Goal: Communication & Community: Answer question/provide support

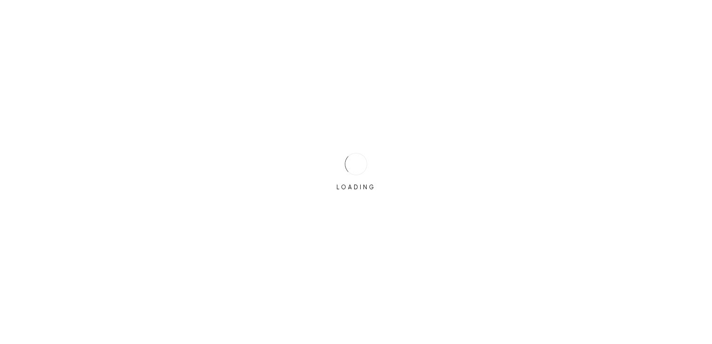
click at [369, 161] on div "LOADING" at bounding box center [356, 172] width 47 height 47
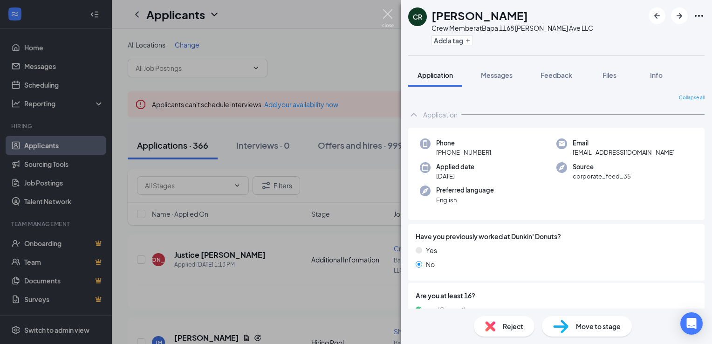
click at [386, 9] on img at bounding box center [388, 18] width 12 height 18
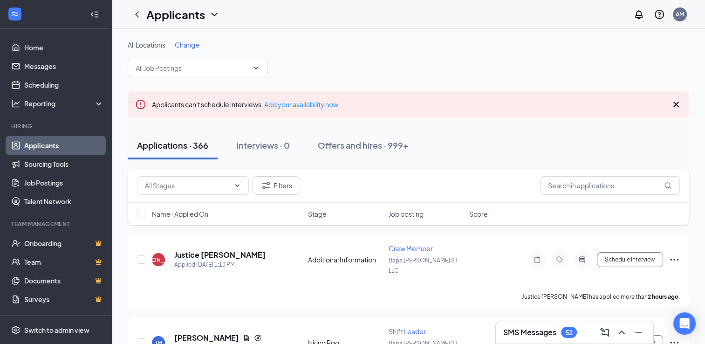
click at [529, 333] on h3 "SMS Messages" at bounding box center [529, 332] width 53 height 10
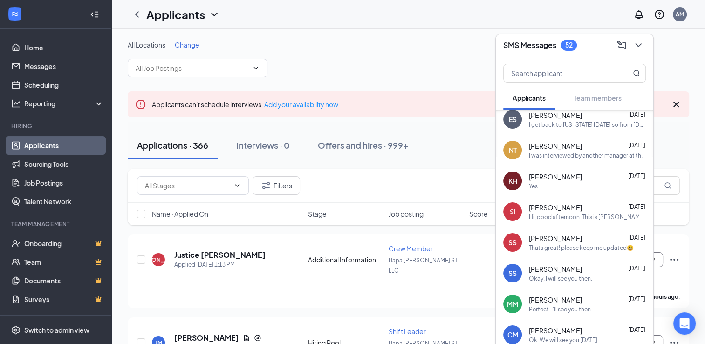
scroll to position [69, 0]
click at [541, 307] on div "Perfect. I'll see you then" at bounding box center [560, 308] width 62 height 8
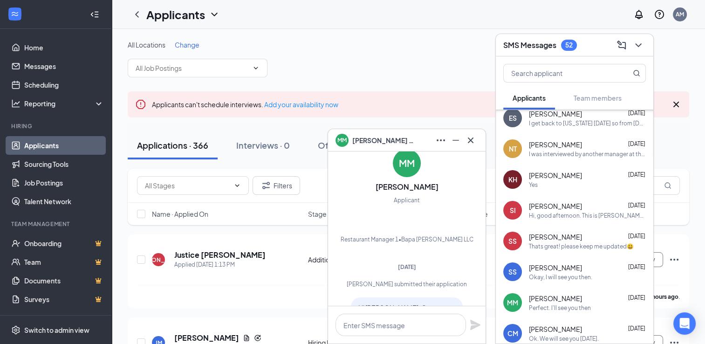
scroll to position [-671, 0]
click at [471, 143] on icon "Cross" at bounding box center [470, 140] width 11 height 11
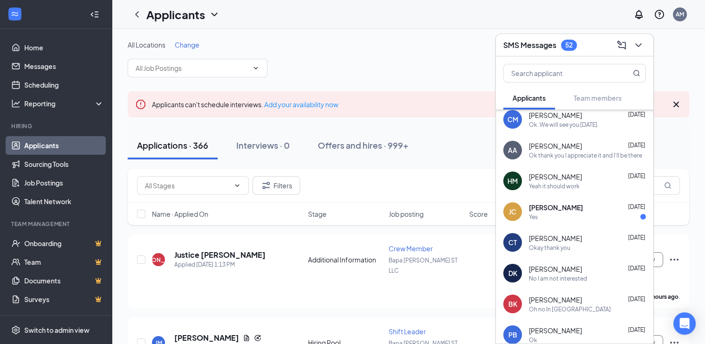
scroll to position [296, 0]
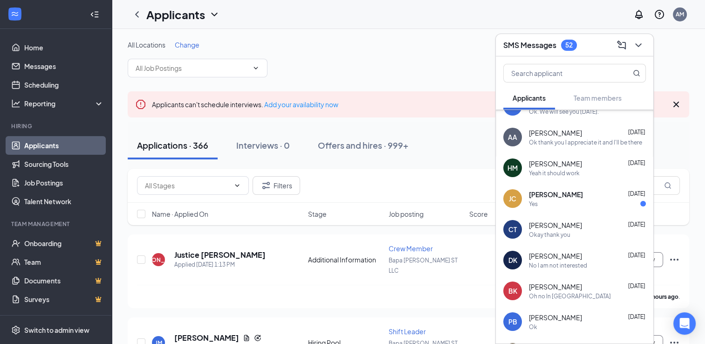
click at [566, 202] on div "Yes" at bounding box center [587, 204] width 117 height 8
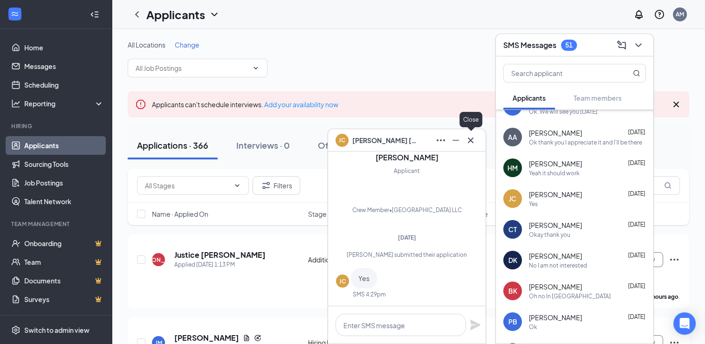
click at [472, 143] on icon "Cross" at bounding box center [470, 140] width 11 height 11
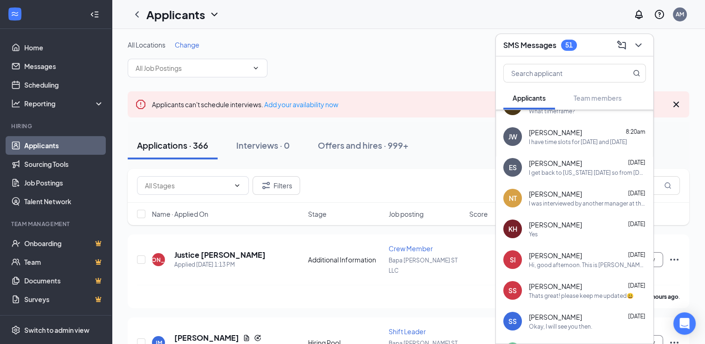
scroll to position [0, 0]
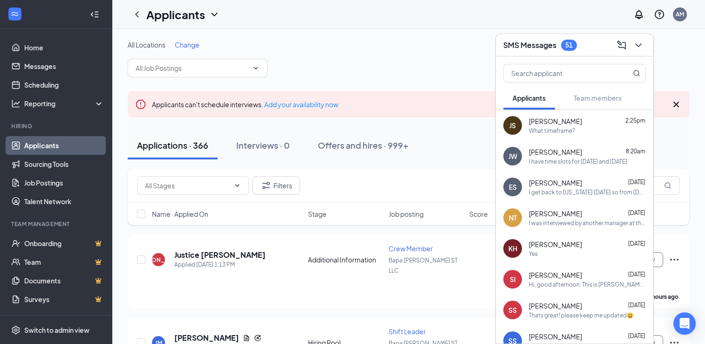
click at [588, 159] on div "I have time slots for [DATE] and [DATE]" at bounding box center [578, 161] width 98 height 8
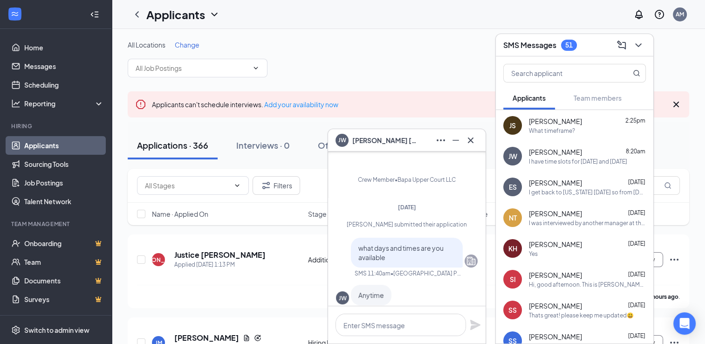
scroll to position [-356, 0]
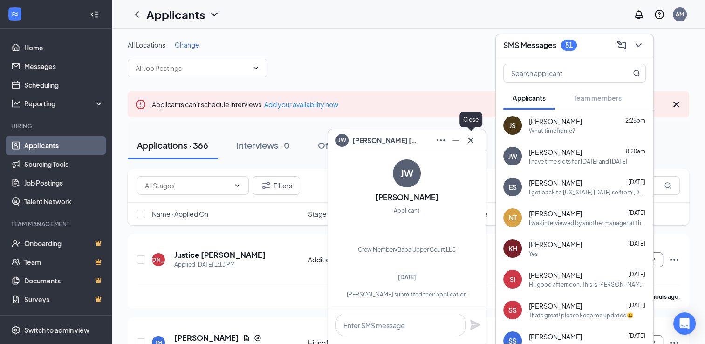
click at [474, 144] on icon "Cross" at bounding box center [470, 140] width 11 height 11
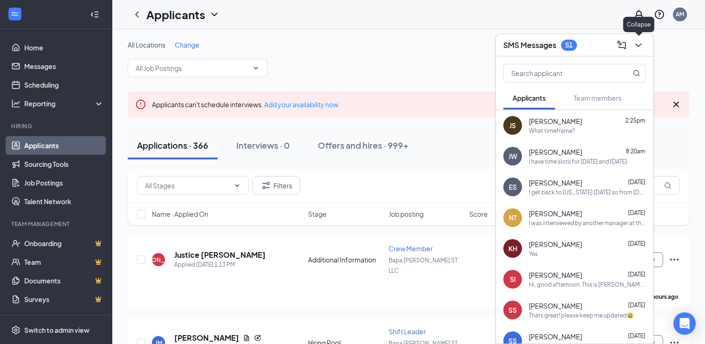
click at [637, 45] on icon "ChevronDown" at bounding box center [638, 45] width 11 height 11
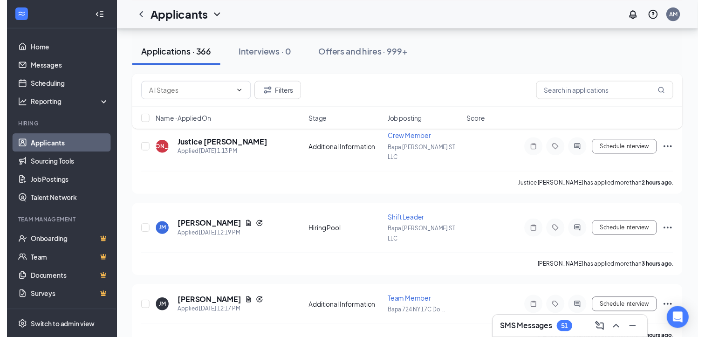
scroll to position [113, 0]
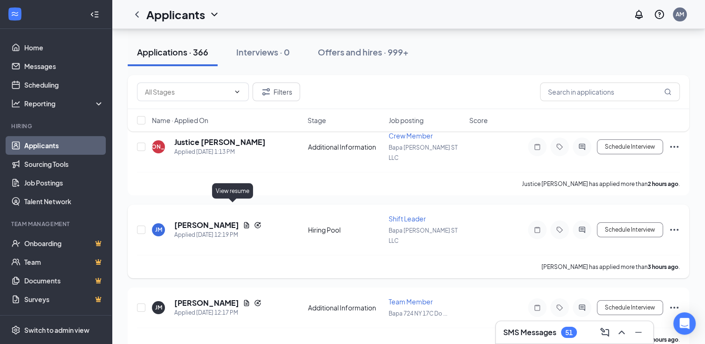
click at [243, 221] on icon "Document" at bounding box center [246, 224] width 7 height 7
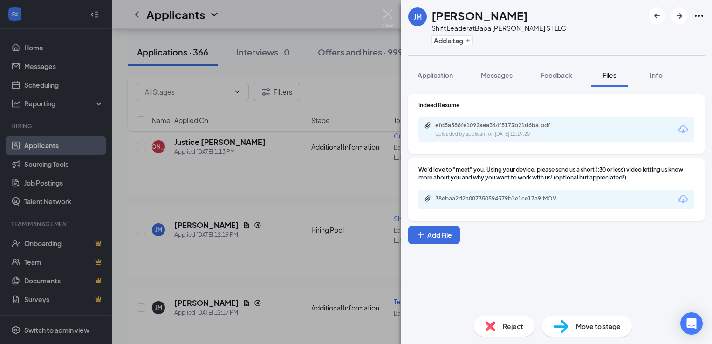
click at [490, 204] on div "38ebaa2d2a007350594379b1e1ce17a9.MOV" at bounding box center [556, 200] width 276 height 20
click at [500, 197] on div "38ebaa2d2a007350594379b1e1ce17a9.MOV" at bounding box center [500, 198] width 130 height 7
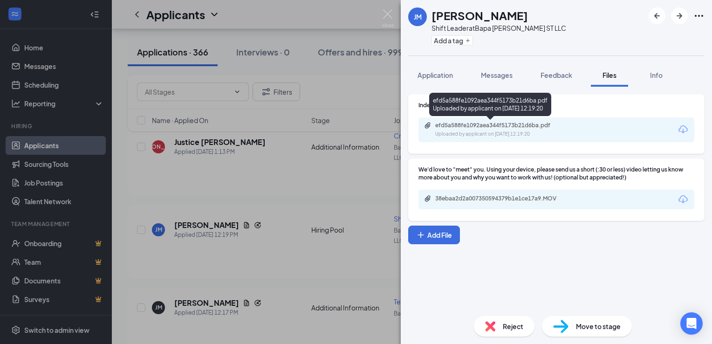
click at [478, 129] on div "efd5a588fe1092aea344f5173b21d6ba.pdf" at bounding box center [500, 125] width 130 height 7
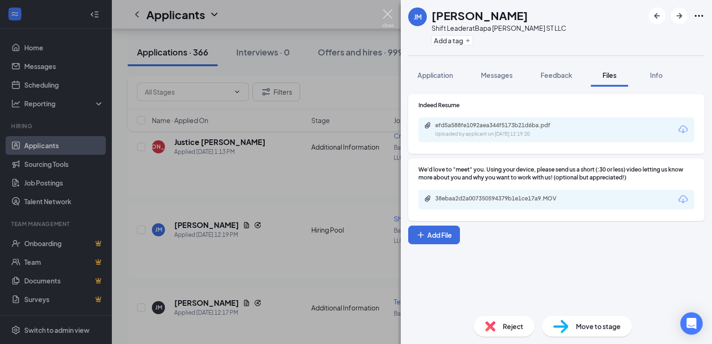
click at [383, 18] on img at bounding box center [388, 18] width 12 height 18
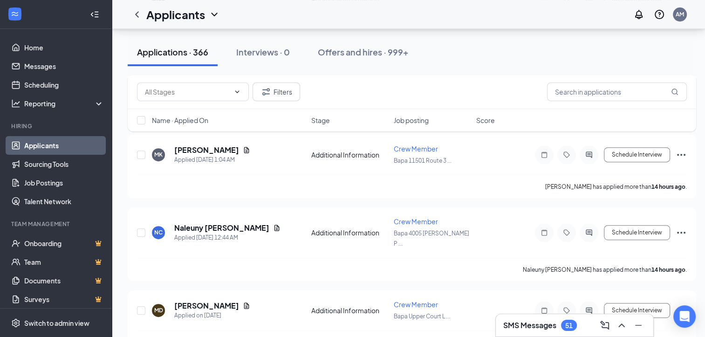
scroll to position [417, 0]
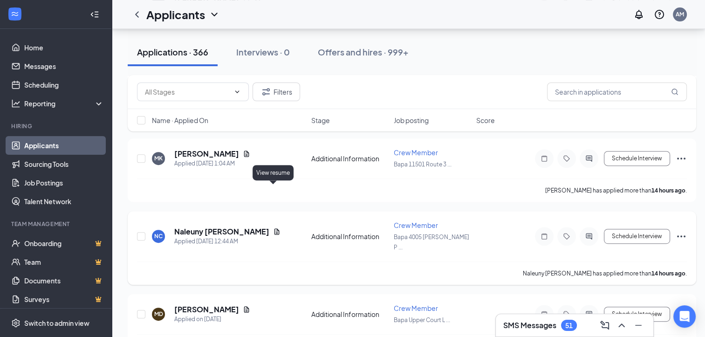
click at [275, 228] on icon "Document" at bounding box center [276, 231] width 5 height 6
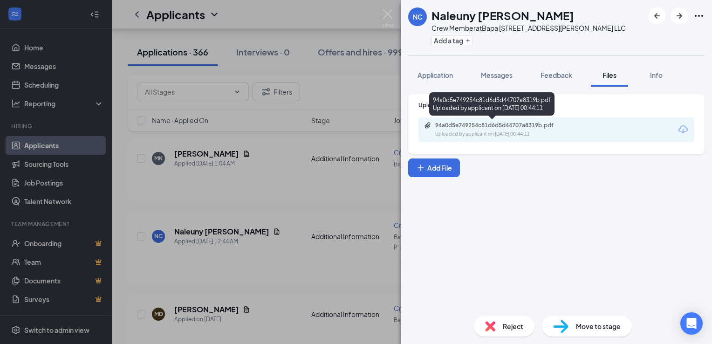
click at [486, 135] on div "Uploaded by applicant on [DATE] 00:44:11" at bounding box center [505, 133] width 140 height 7
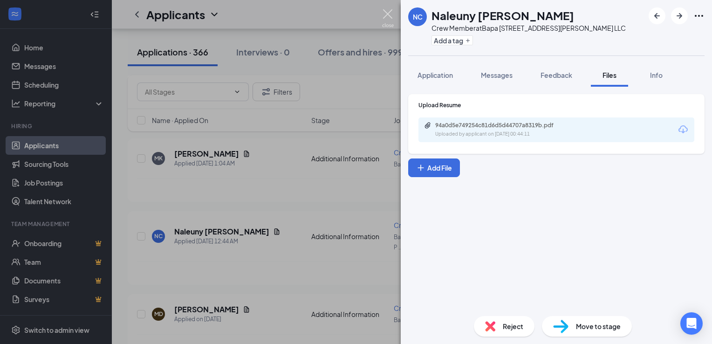
click at [387, 15] on img at bounding box center [388, 18] width 12 height 18
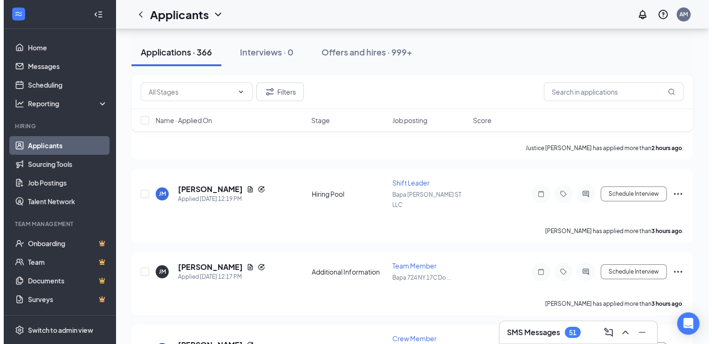
scroll to position [151, 0]
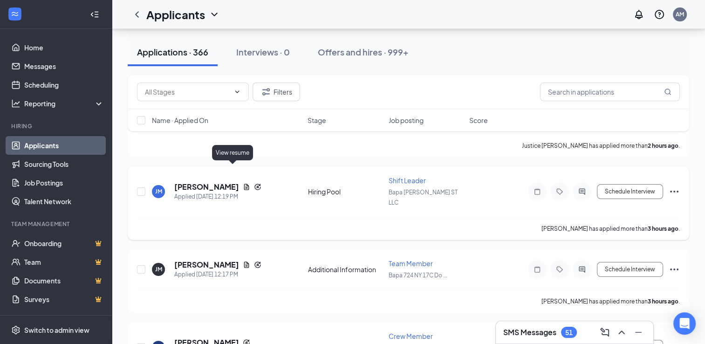
click at [243, 183] on icon "Document" at bounding box center [246, 186] width 7 height 7
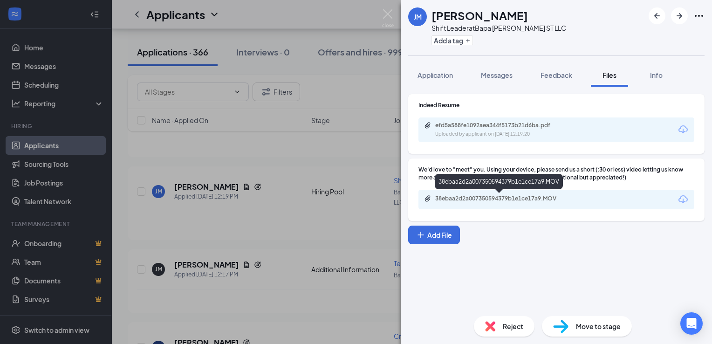
click at [507, 199] on div "38ebaa2d2a007350594379b1e1ce17a9.MOV" at bounding box center [500, 198] width 130 height 7
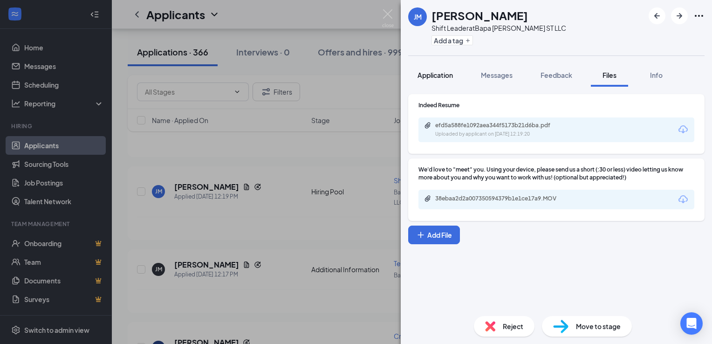
click at [429, 77] on span "Application" at bounding box center [434, 75] width 35 height 8
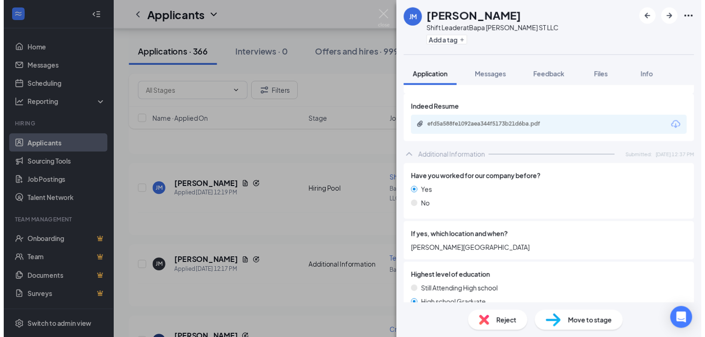
scroll to position [412, 0]
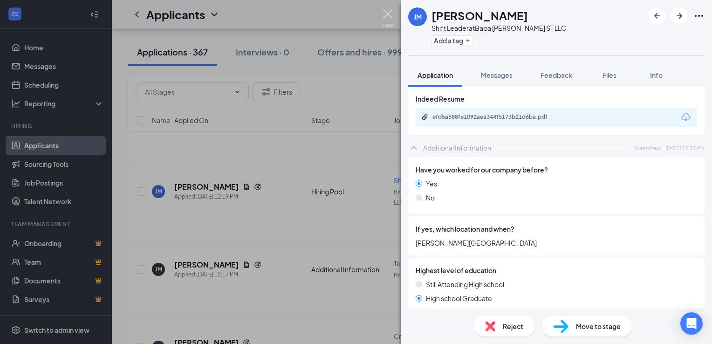
click at [388, 9] on img at bounding box center [388, 18] width 12 height 18
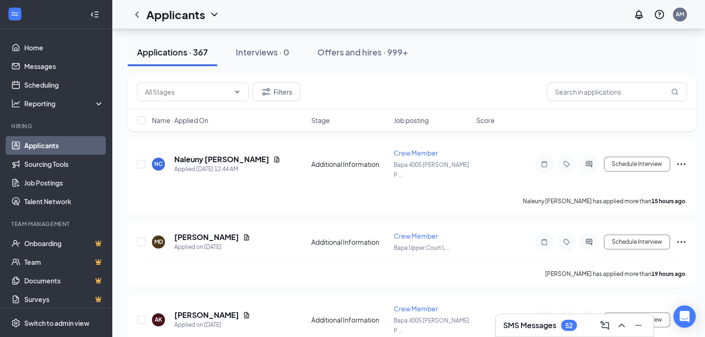
scroll to position [570, 0]
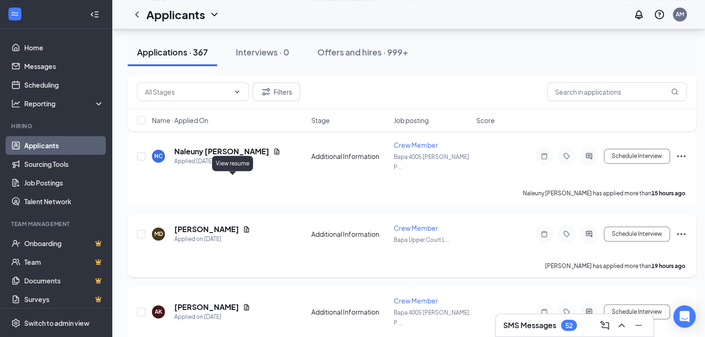
click at [244, 226] on icon "Document" at bounding box center [246, 229] width 5 height 6
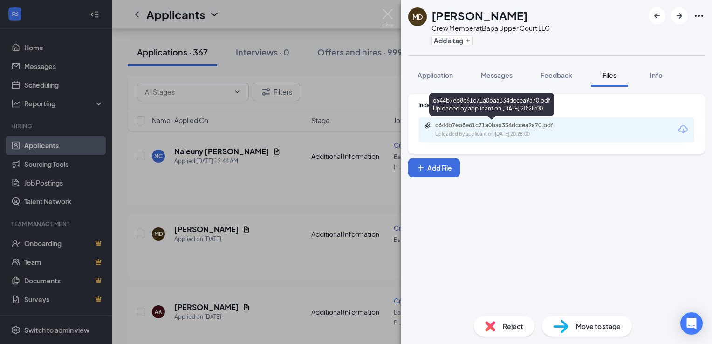
click at [463, 129] on div "c644b7eb8e61c71a0baa334dccea9a70.pdf Uploaded by applicant on [DATE] 20:28:00" at bounding box center [499, 130] width 151 height 16
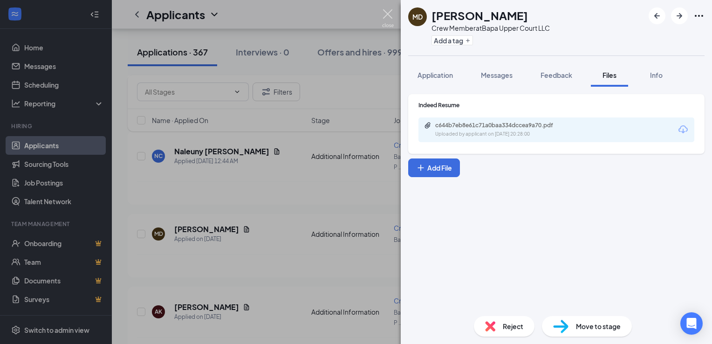
click at [388, 14] on img at bounding box center [388, 18] width 12 height 18
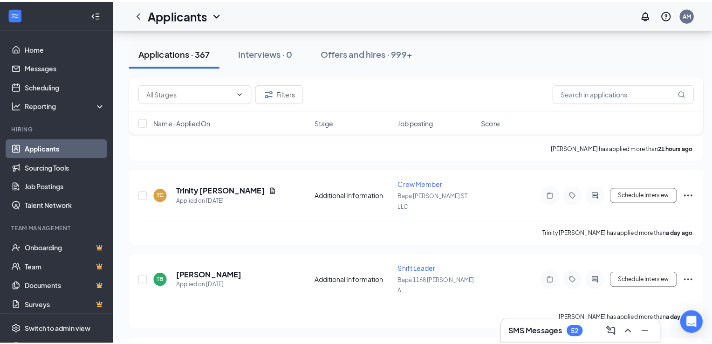
scroll to position [854, 0]
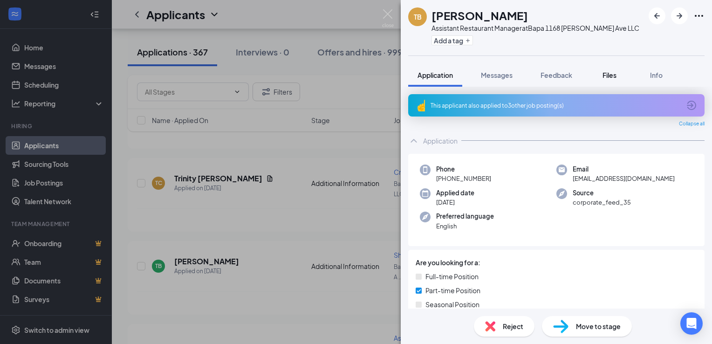
click at [615, 78] on span "Files" at bounding box center [609, 75] width 14 height 8
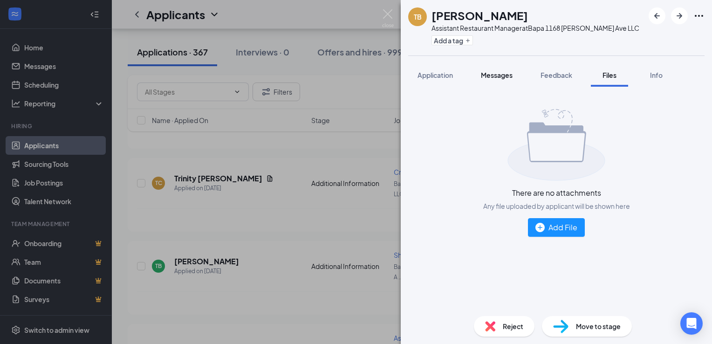
click at [488, 75] on span "Messages" at bounding box center [497, 75] width 32 height 8
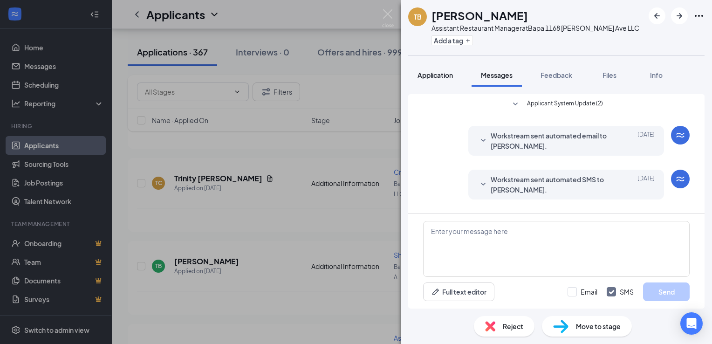
click at [433, 79] on div "Application" at bounding box center [434, 74] width 35 height 9
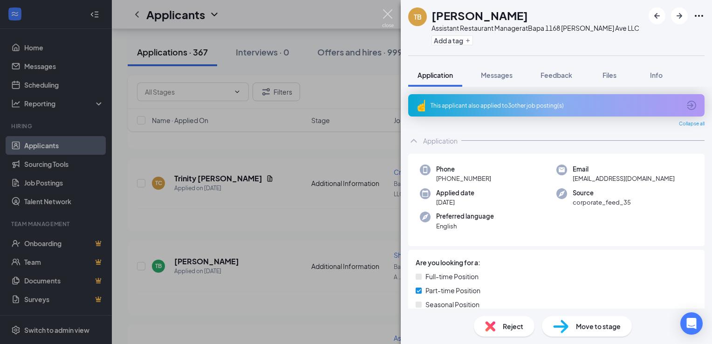
click at [389, 15] on img at bounding box center [388, 18] width 12 height 18
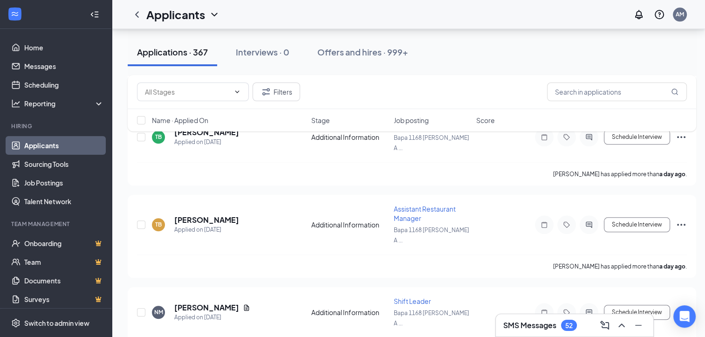
scroll to position [1009, 0]
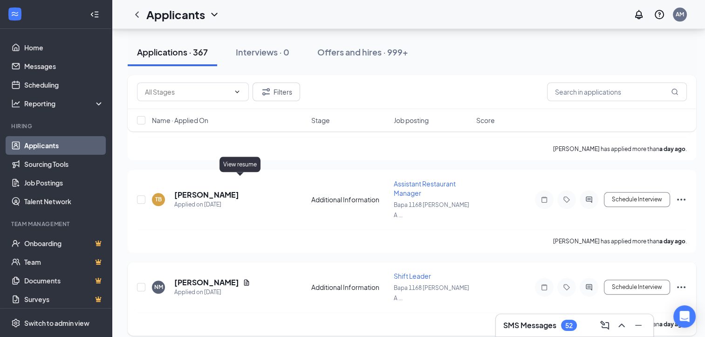
click at [243, 279] on icon "Document" at bounding box center [246, 282] width 7 height 7
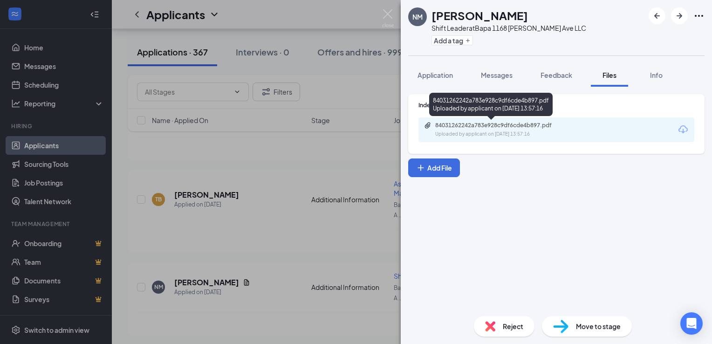
click at [503, 130] on div "Uploaded by applicant on [DATE] 13:57:16" at bounding box center [505, 133] width 140 height 7
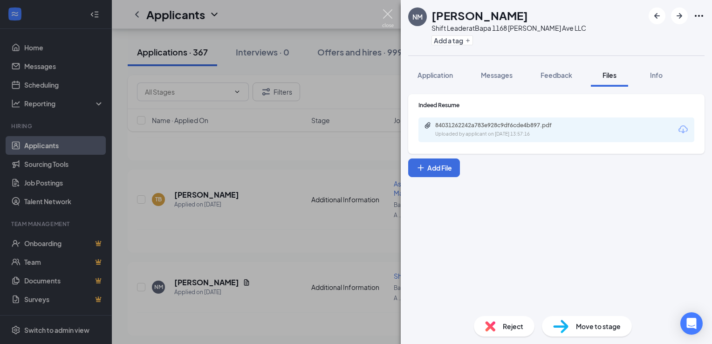
click at [390, 16] on img at bounding box center [388, 18] width 12 height 18
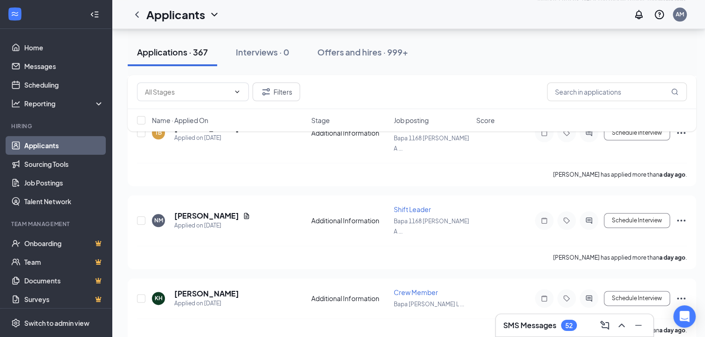
scroll to position [1112, 0]
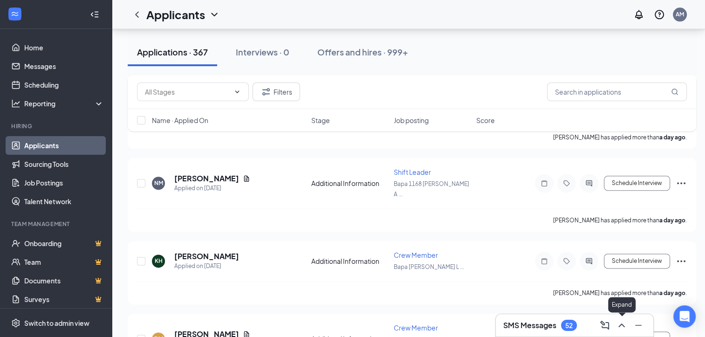
click at [621, 325] on icon "ChevronUp" at bounding box center [621, 325] width 11 height 11
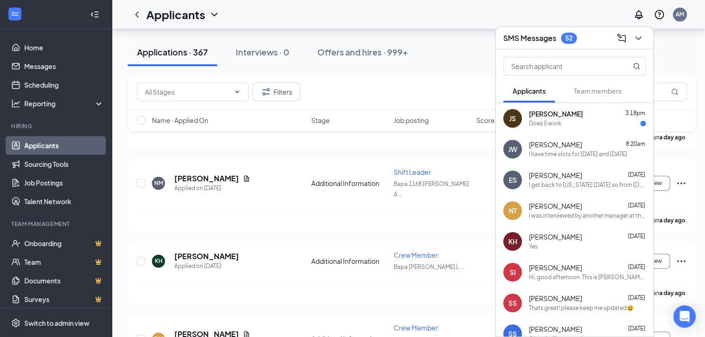
click at [570, 123] on div "Does 5 work" at bounding box center [587, 124] width 117 height 8
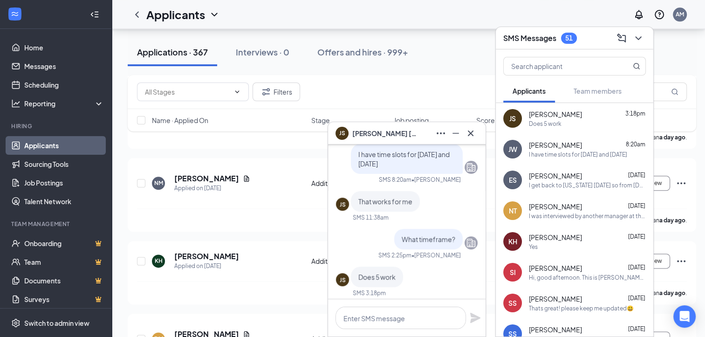
scroll to position [0, 0]
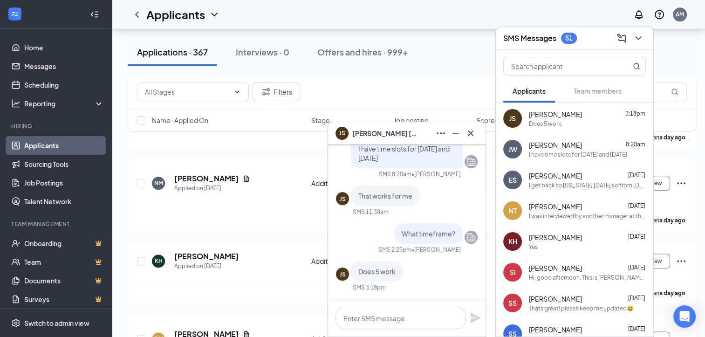
drag, startPoint x: 478, startPoint y: 279, endPoint x: 483, endPoint y: 273, distance: 7.6
click at [483, 273] on div "JS [PERSON_NAME] Applicant Crew Member • Bapa Upper Court LLC [DATE] [PERSON_NA…" at bounding box center [406, 221] width 157 height 154
click at [411, 324] on textarea at bounding box center [400, 318] width 130 height 22
click at [369, 320] on textarea "That's" at bounding box center [400, 318] width 130 height 22
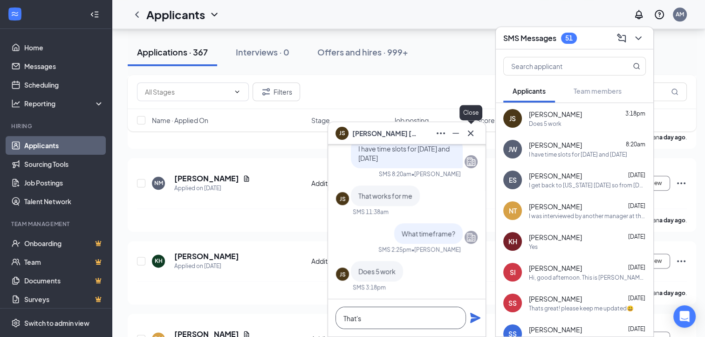
type textarea "That's"
click at [473, 133] on icon "Cross" at bounding box center [470, 133] width 11 height 11
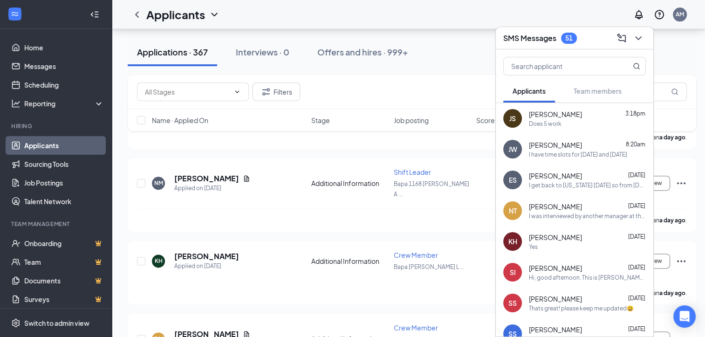
click at [547, 120] on div "Does 5 work" at bounding box center [545, 124] width 33 height 8
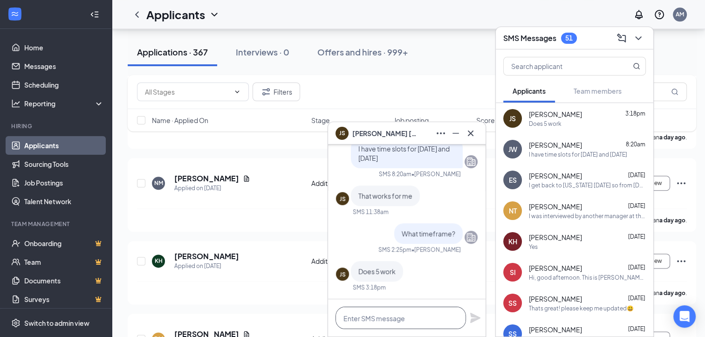
click at [386, 312] on textarea at bounding box center [400, 318] width 130 height 22
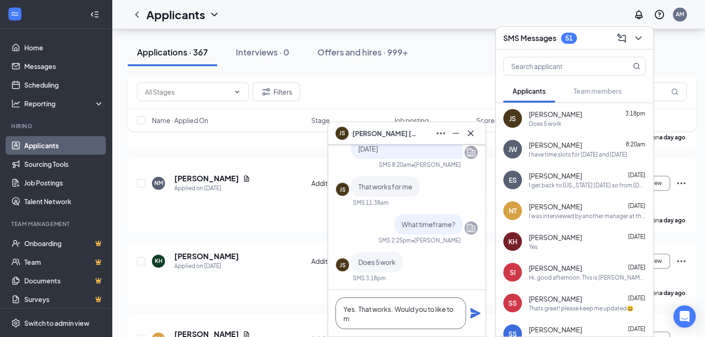
click at [435, 307] on textarea "Yes. That works. Would you to like to m" at bounding box center [400, 313] width 130 height 32
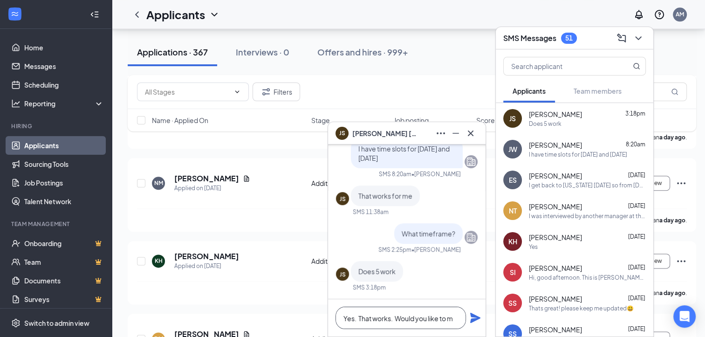
click at [454, 316] on textarea "Yes. That works. Would you like to m" at bounding box center [400, 318] width 130 height 22
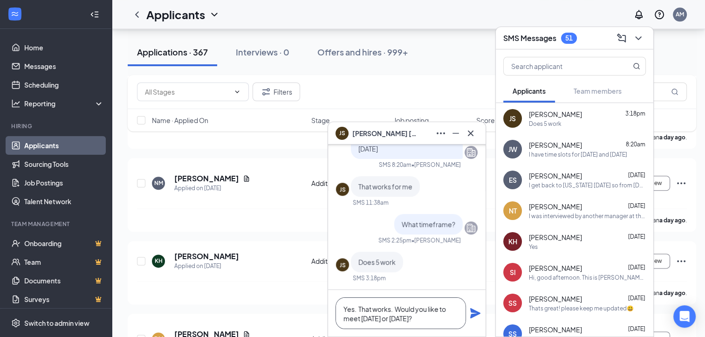
type textarea "Yes. That works. Would you like to meet [DATE] or [DATE]?"
click at [472, 312] on icon "Plane" at bounding box center [475, 313] width 10 height 10
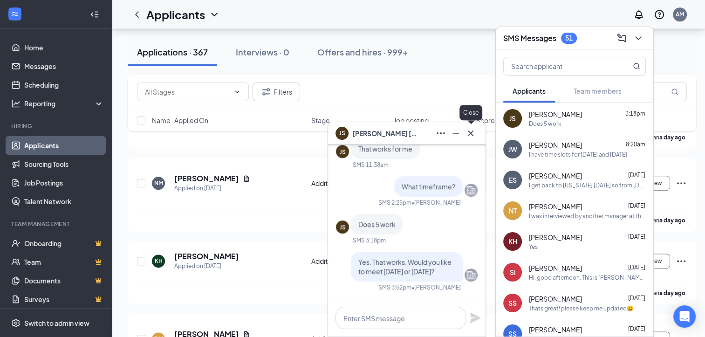
click at [470, 135] on icon "Cross" at bounding box center [471, 133] width 6 height 6
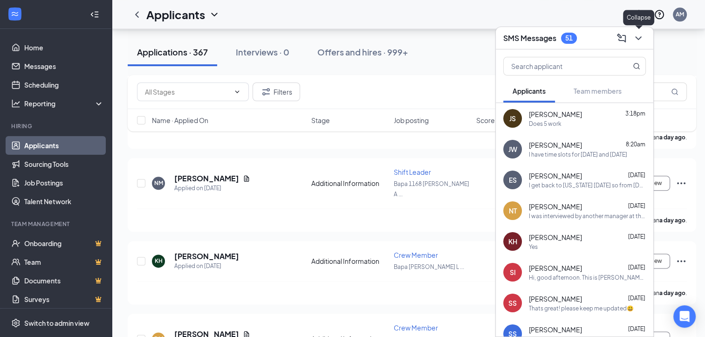
click at [637, 40] on icon "ChevronDown" at bounding box center [638, 38] width 11 height 11
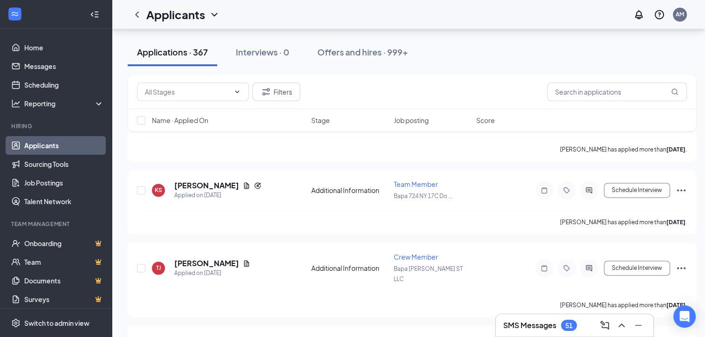
scroll to position [5032, 0]
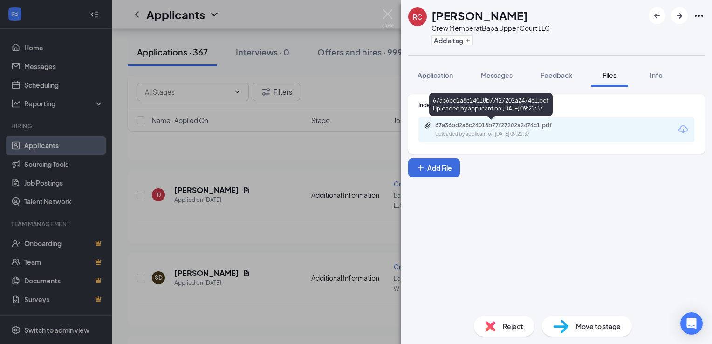
click at [512, 128] on div "67a36bd2a8c24018b77f27202a2474c1.pdf" at bounding box center [500, 125] width 130 height 7
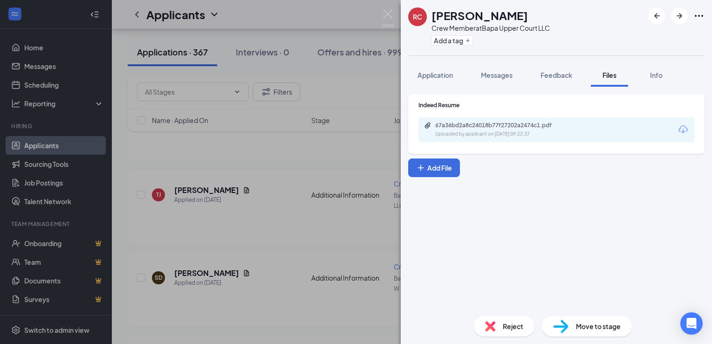
click at [476, 133] on div "Uploaded by applicant on [DATE] 09:22:37" at bounding box center [505, 133] width 140 height 7
click at [388, 16] on img at bounding box center [388, 18] width 12 height 18
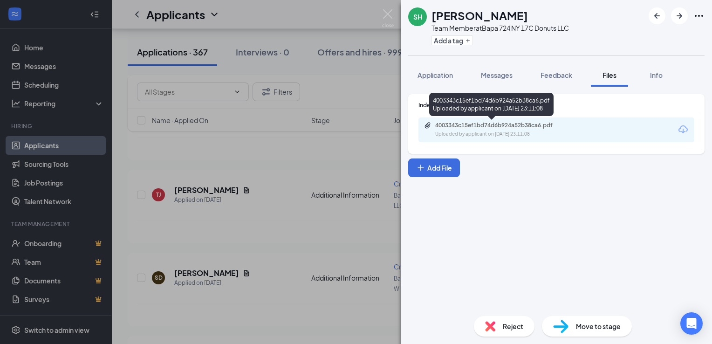
click at [522, 127] on div "4003343c15ef1bd74d6b924a52b38ca6.pdf" at bounding box center [500, 125] width 130 height 7
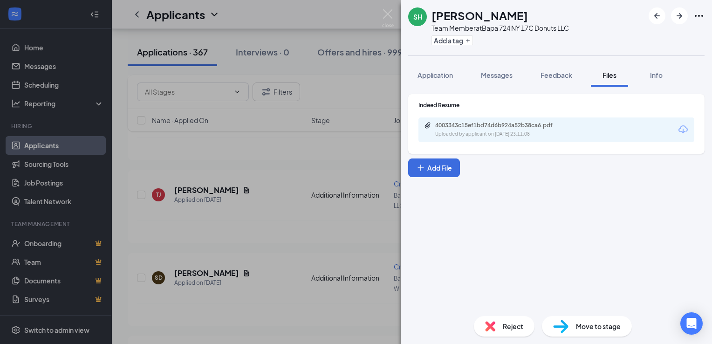
click at [386, 14] on img at bounding box center [388, 18] width 12 height 18
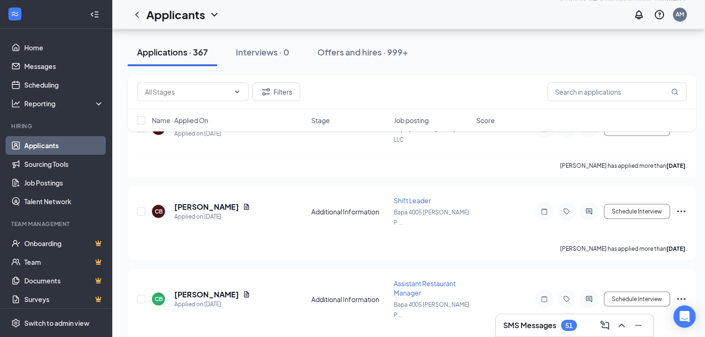
scroll to position [5298, 0]
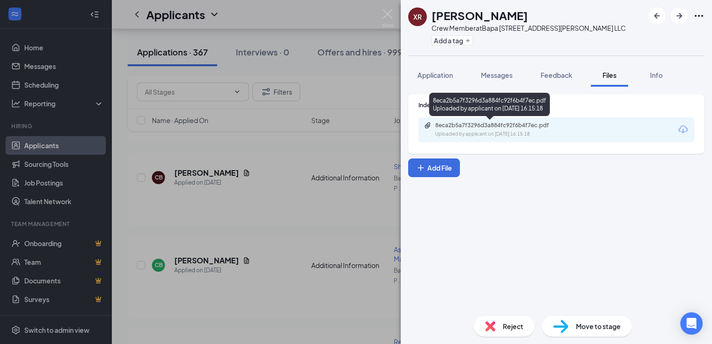
click at [465, 122] on div "8eca2b5a7f3296d3a884fc92f6b4f7ec.pdf" at bounding box center [500, 125] width 130 height 7
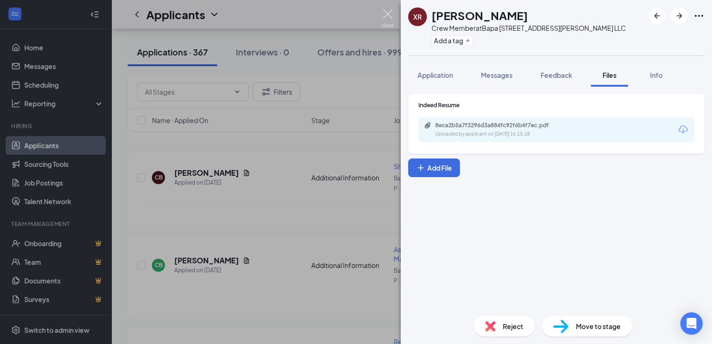
click at [389, 19] on img at bounding box center [388, 18] width 12 height 18
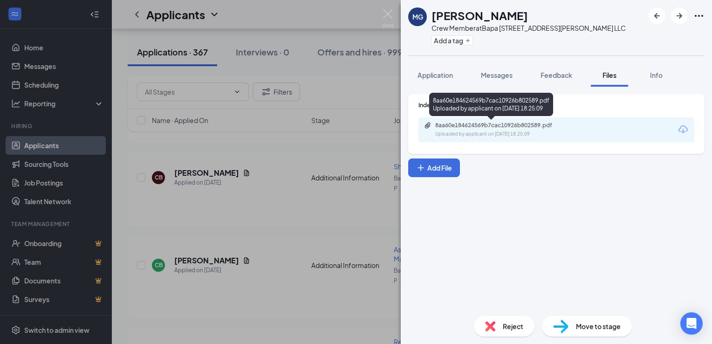
click at [496, 136] on div "Uploaded by applicant on [DATE] 18:25:09" at bounding box center [505, 133] width 140 height 7
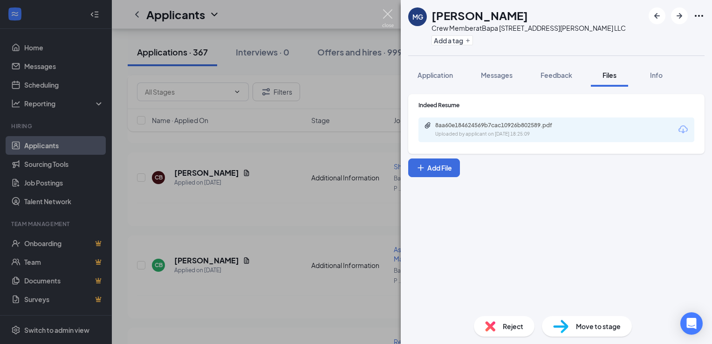
click at [391, 11] on img at bounding box center [388, 18] width 12 height 18
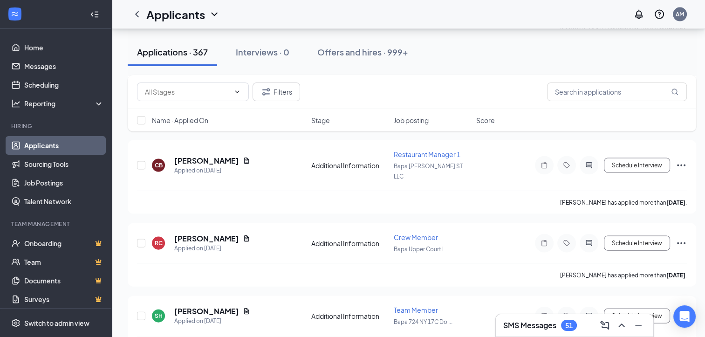
scroll to position [5530, 0]
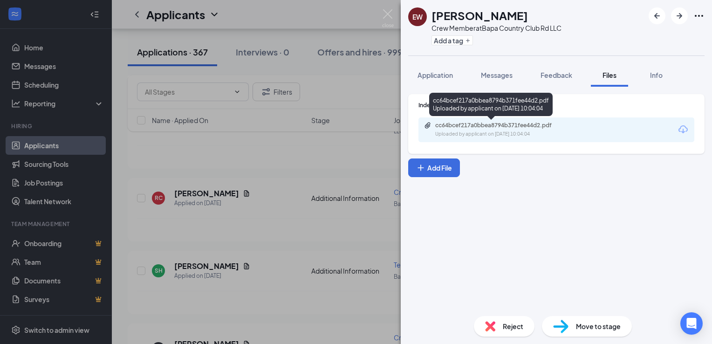
click at [518, 130] on div "cc64bcef217a0bbea8794b371fee44d2.pdf Uploaded by applicant on [DATE] 10:04:04" at bounding box center [499, 130] width 151 height 16
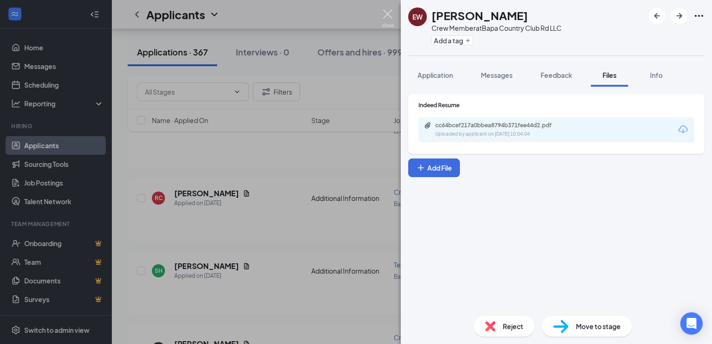
click at [385, 19] on img at bounding box center [388, 18] width 12 height 18
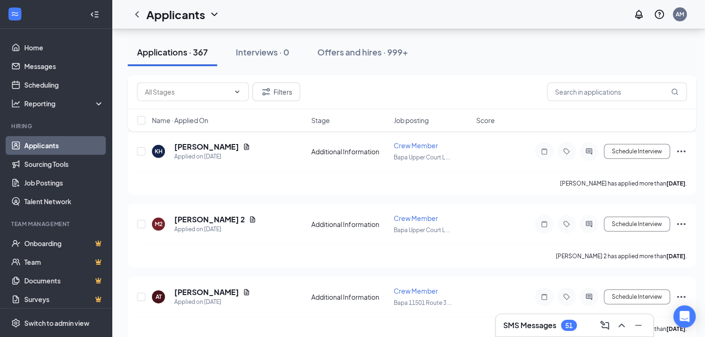
scroll to position [6345, 0]
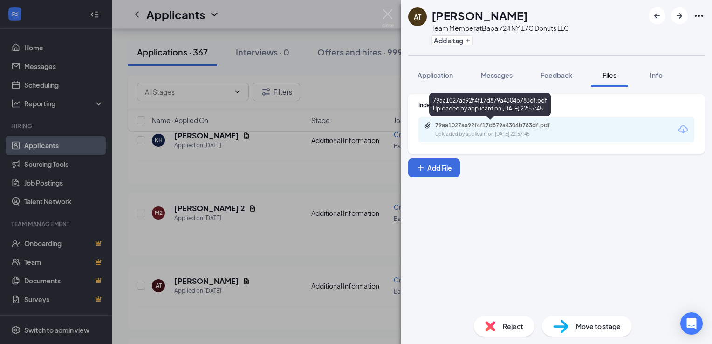
click at [508, 131] on div "Uploaded by applicant on [DATE] 22:57:45" at bounding box center [505, 133] width 140 height 7
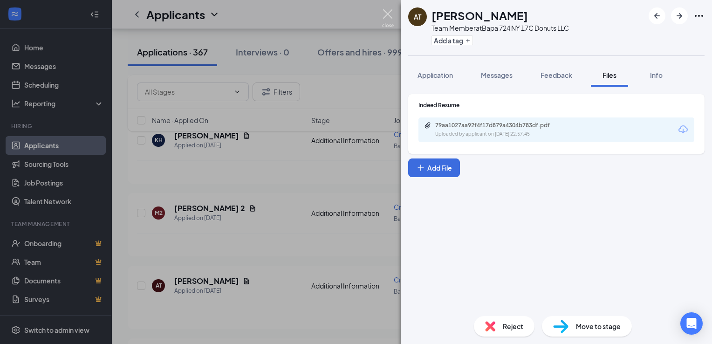
click at [393, 16] on img at bounding box center [388, 18] width 12 height 18
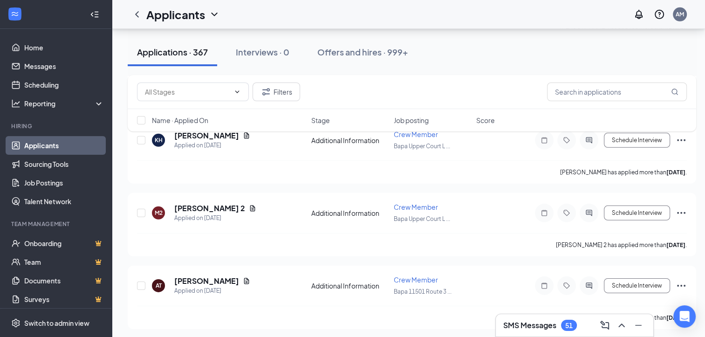
click at [578, 329] on div "SMS Messages 51" at bounding box center [574, 325] width 143 height 15
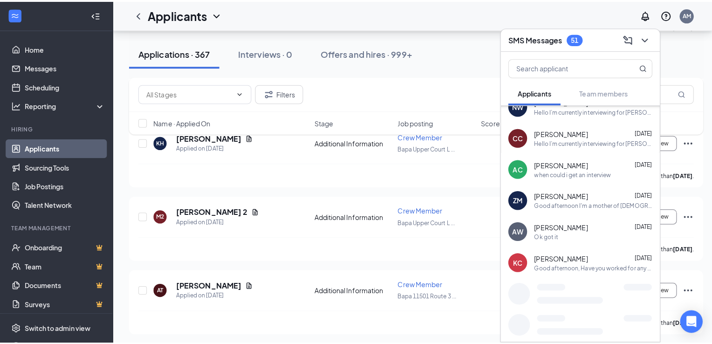
scroll to position [1102, 0]
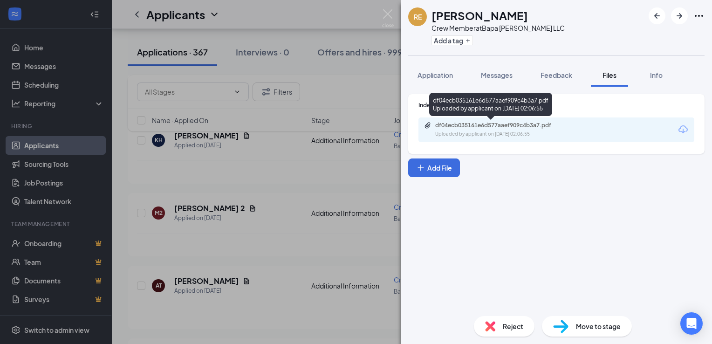
click at [489, 128] on div "df04ecb035161e6d577aaef909c4b3a7.pdf" at bounding box center [500, 125] width 130 height 7
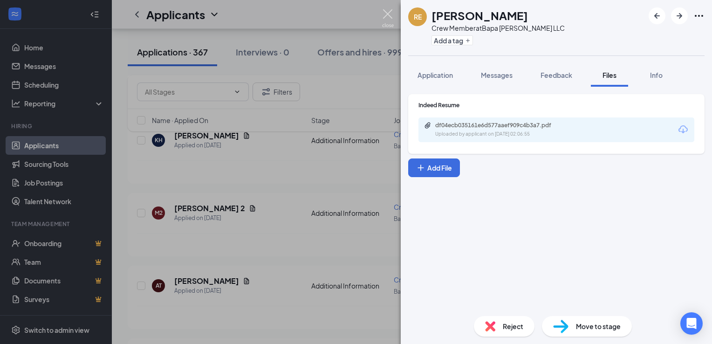
click at [384, 14] on img at bounding box center [388, 18] width 12 height 18
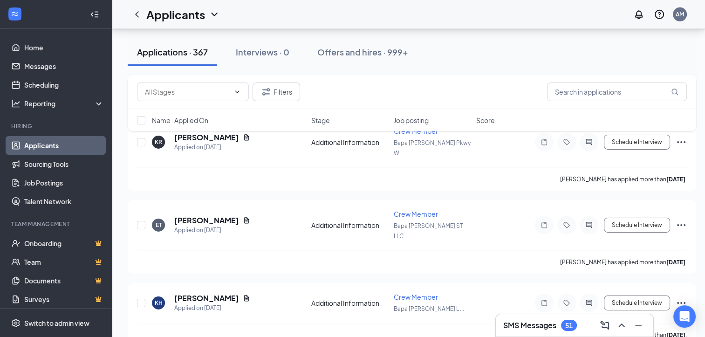
scroll to position [6578, 0]
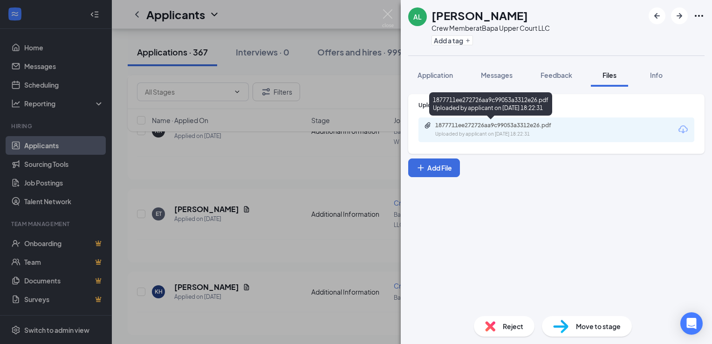
click at [452, 128] on div "1877711ee272726aa9c99053a3312e26.pdf" at bounding box center [500, 125] width 130 height 7
click at [498, 132] on div "Uploaded by applicant on [DATE] 18:22:31" at bounding box center [505, 133] width 140 height 7
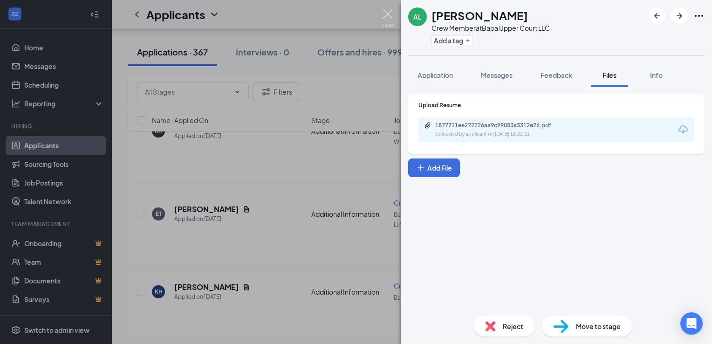
click at [389, 16] on img at bounding box center [388, 18] width 12 height 18
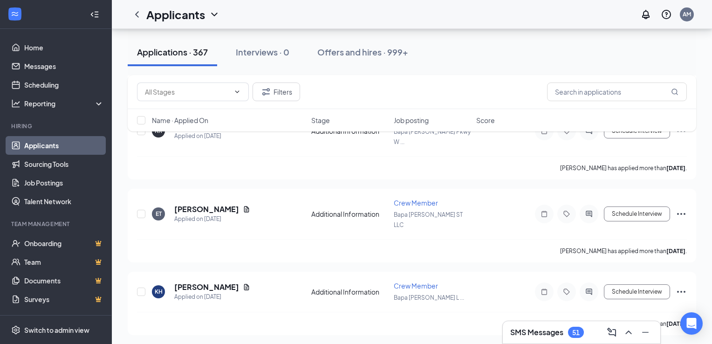
click at [389, 16] on div "Applicants AM" at bounding box center [412, 14] width 600 height 29
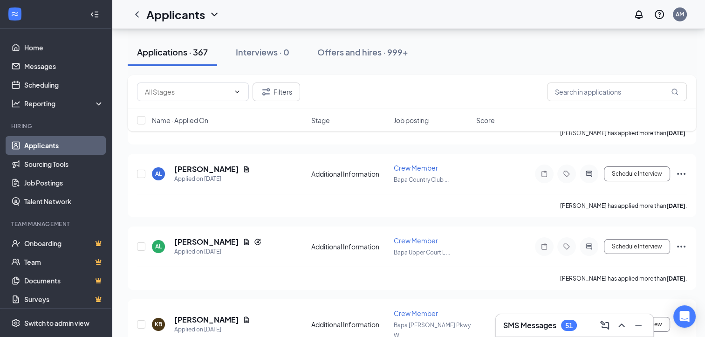
scroll to position [7070, 0]
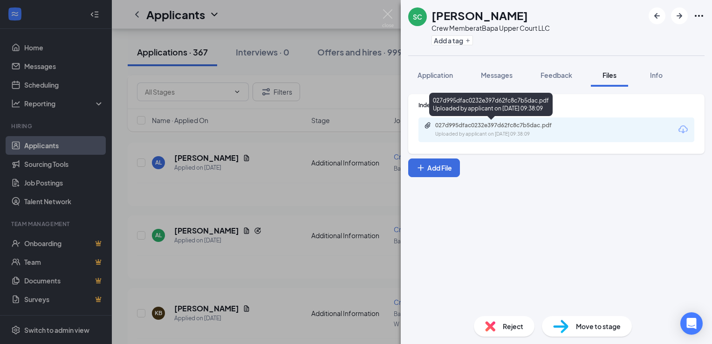
click at [528, 125] on div "027d995dfac0232e397d62fc8c7b5dac.pdf" at bounding box center [500, 125] width 130 height 7
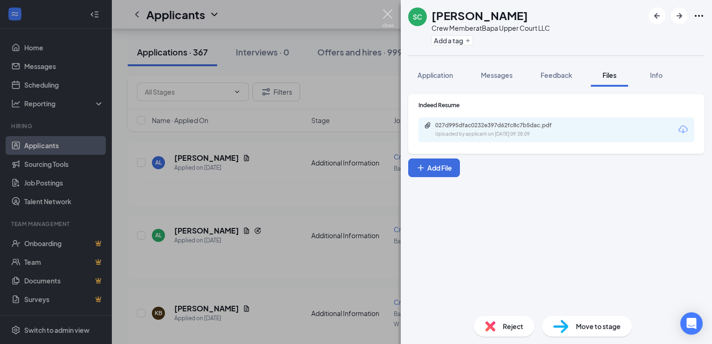
click at [386, 21] on img at bounding box center [388, 18] width 12 height 18
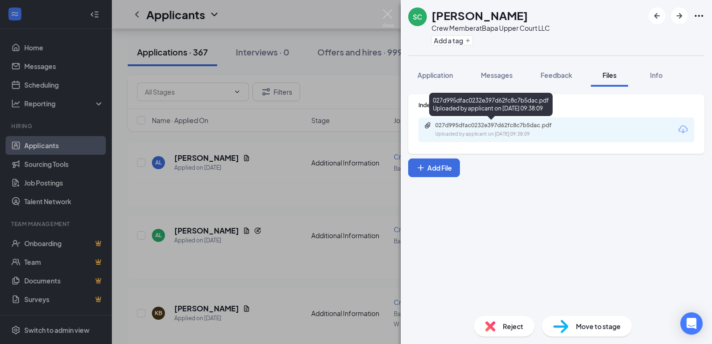
click at [468, 124] on div "027d995dfac0232e397d62fc8c7b5dac.pdf" at bounding box center [500, 125] width 130 height 7
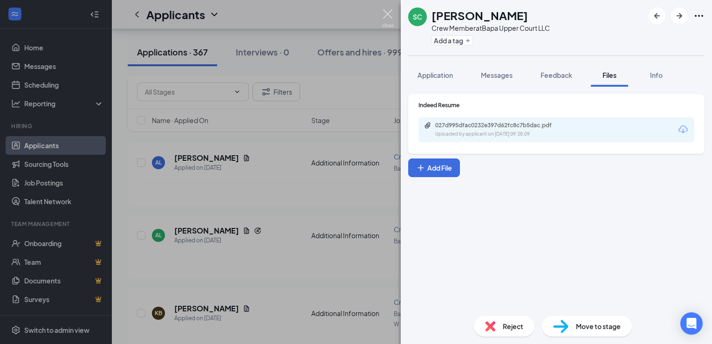
click at [389, 16] on img at bounding box center [388, 18] width 12 height 18
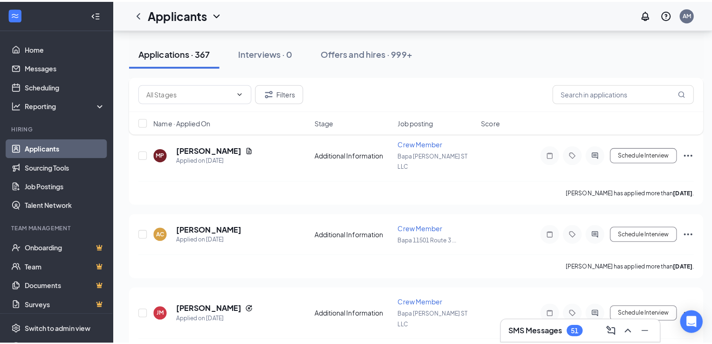
scroll to position [7359, 0]
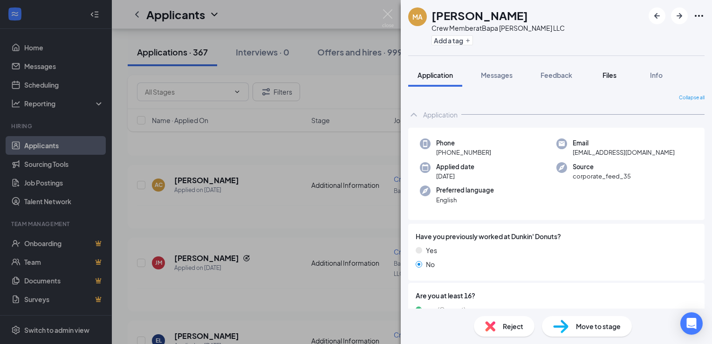
click at [614, 72] on span "Files" at bounding box center [609, 75] width 14 height 8
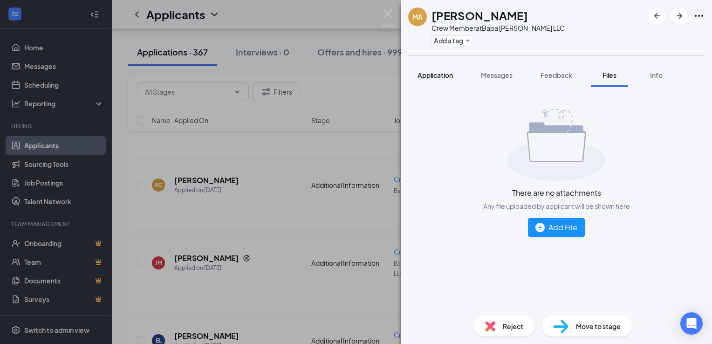
click at [436, 80] on button "Application" at bounding box center [435, 74] width 54 height 23
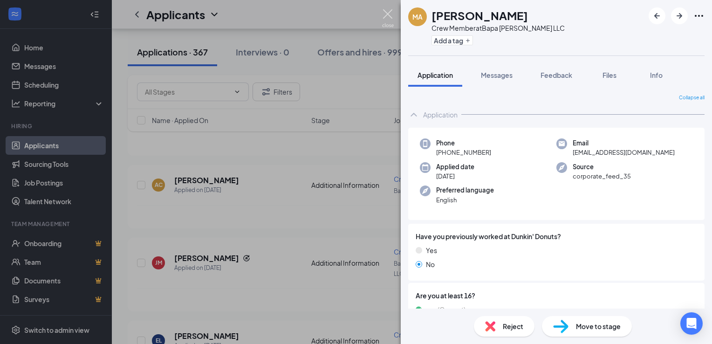
click at [389, 15] on img at bounding box center [388, 18] width 12 height 18
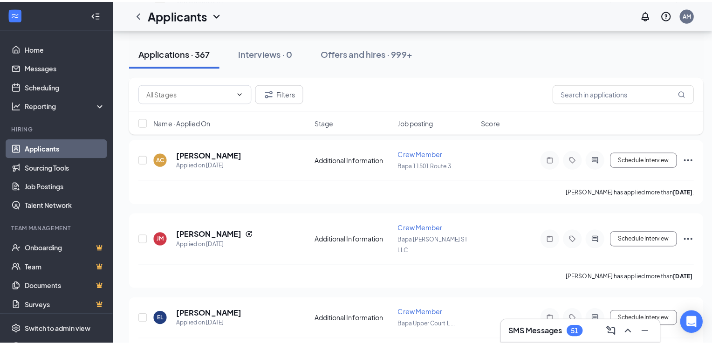
scroll to position [7456, 0]
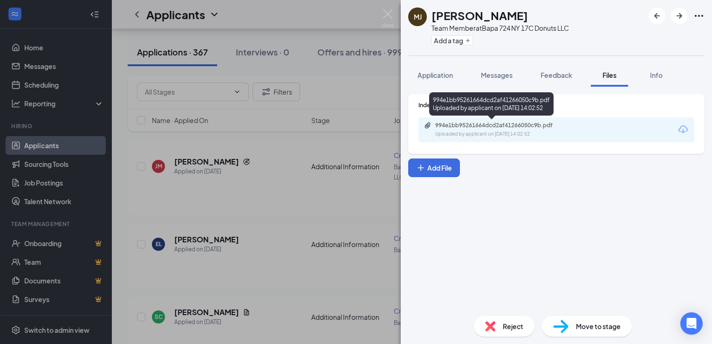
click at [511, 133] on div "Uploaded by applicant on [DATE] 14:02:52" at bounding box center [505, 133] width 140 height 7
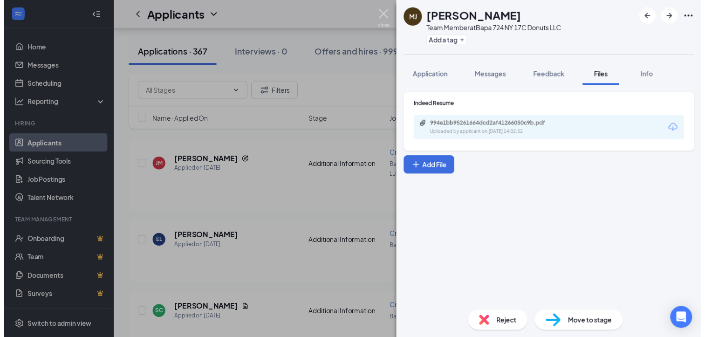
scroll to position [7456, 0]
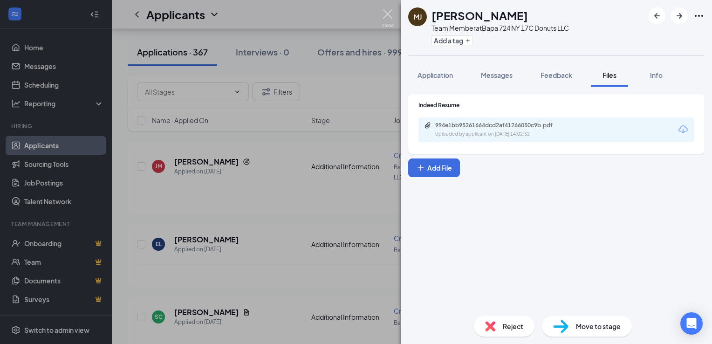
click at [387, 16] on img at bounding box center [388, 18] width 12 height 18
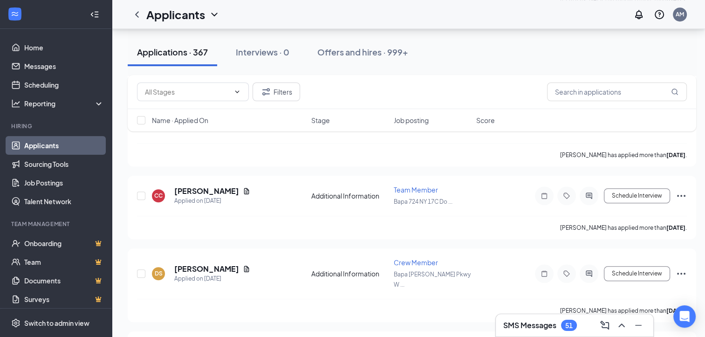
scroll to position [7735, 0]
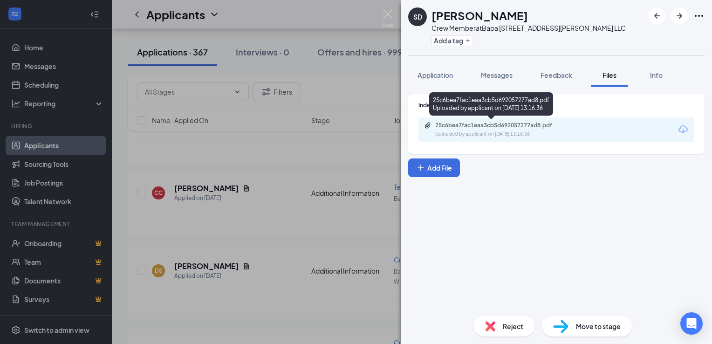
click at [481, 124] on div "25c6bea7fac1eaa3cb5d692057277ad8.pdf" at bounding box center [500, 125] width 130 height 7
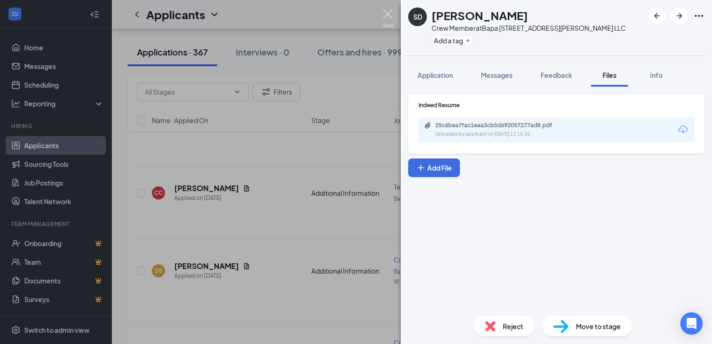
click at [388, 14] on img at bounding box center [388, 18] width 12 height 18
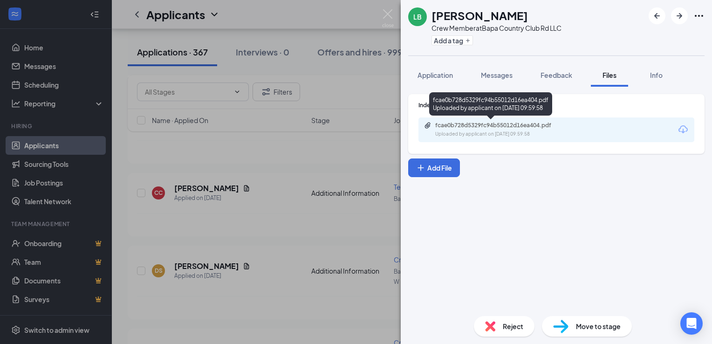
click at [513, 129] on div "fcae0b728d5329fc94b55012d16ea404.pdf Uploaded by applicant on Oct 04, 2025 at 0…" at bounding box center [499, 130] width 151 height 16
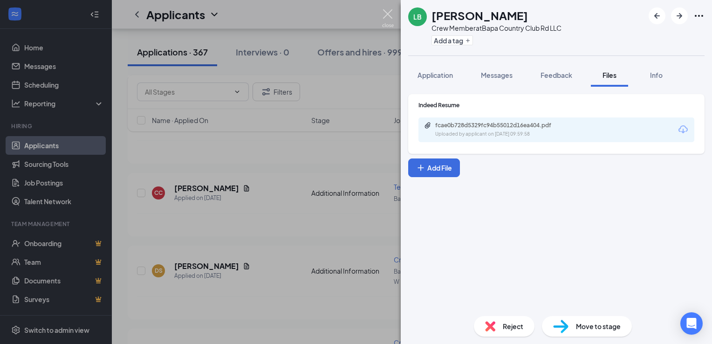
click at [391, 16] on img at bounding box center [388, 18] width 12 height 18
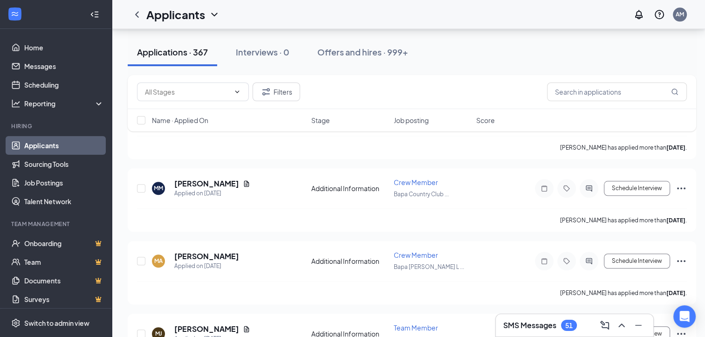
scroll to position [8092, 0]
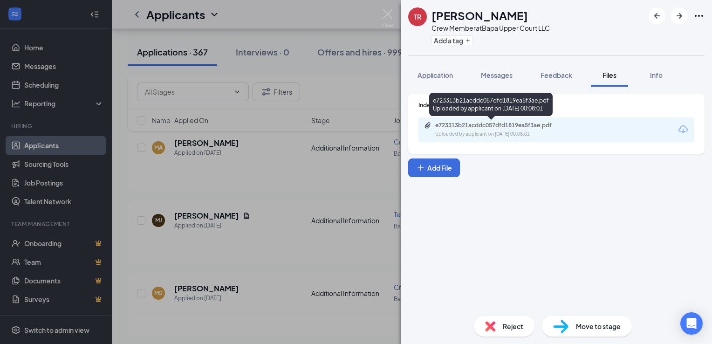
click at [488, 127] on div "e723313b21acddc057dfd1819ea5f3ae.pdf" at bounding box center [500, 125] width 130 height 7
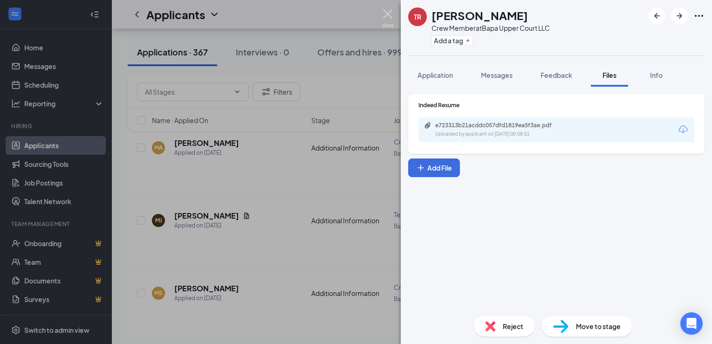
click at [387, 14] on img at bounding box center [388, 18] width 12 height 18
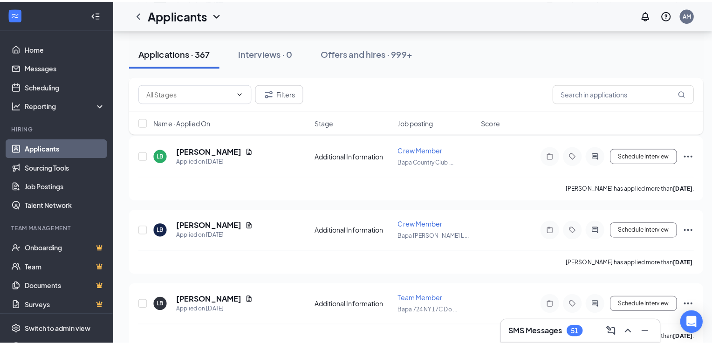
scroll to position [8482, 0]
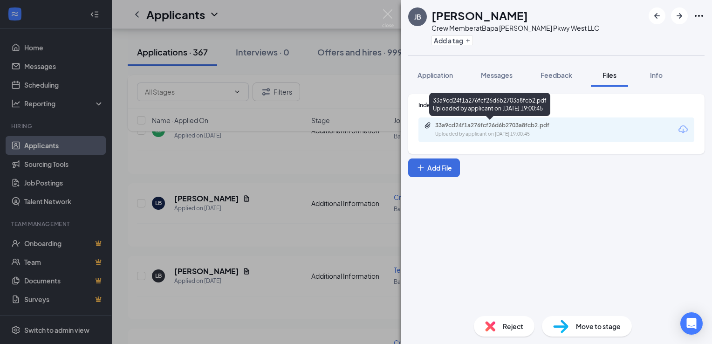
click at [491, 133] on div "Uploaded by applicant on Oct 03, 2025 at 19:00:45" at bounding box center [505, 133] width 140 height 7
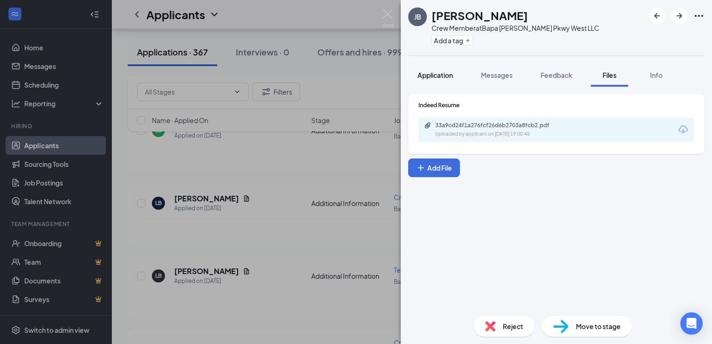
click at [443, 74] on span "Application" at bounding box center [434, 75] width 35 height 8
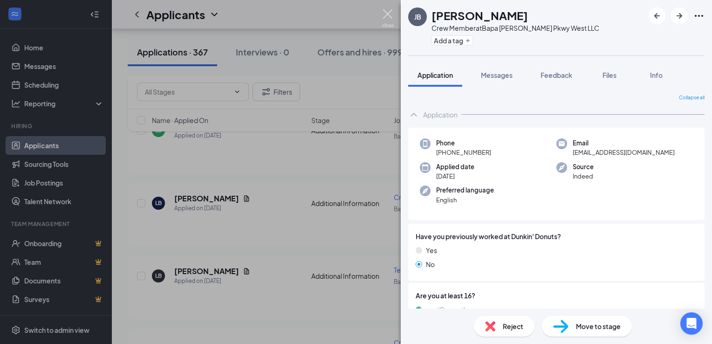
click at [385, 15] on img at bounding box center [388, 18] width 12 height 18
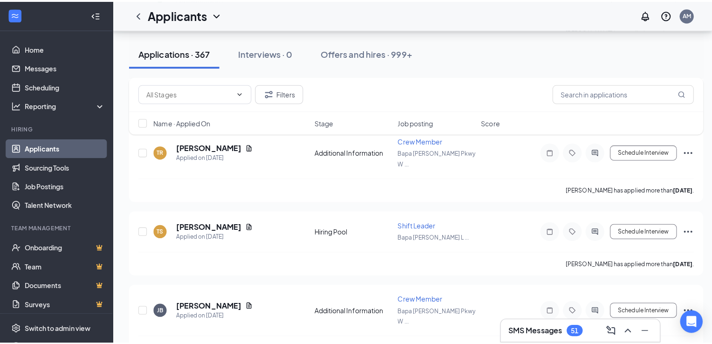
scroll to position [9032, 0]
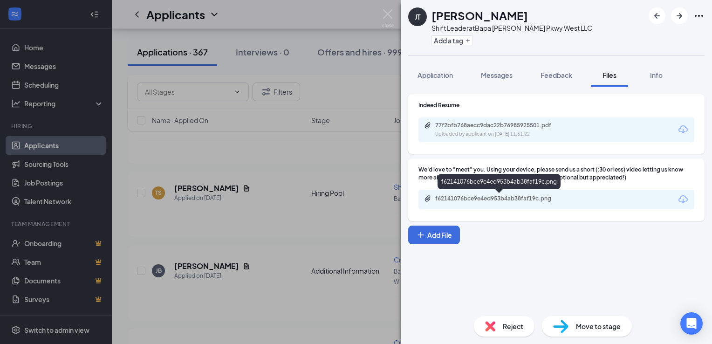
click at [498, 198] on div "f62141076bce9e4ed953b4ab38faf19c.png" at bounding box center [500, 198] width 130 height 7
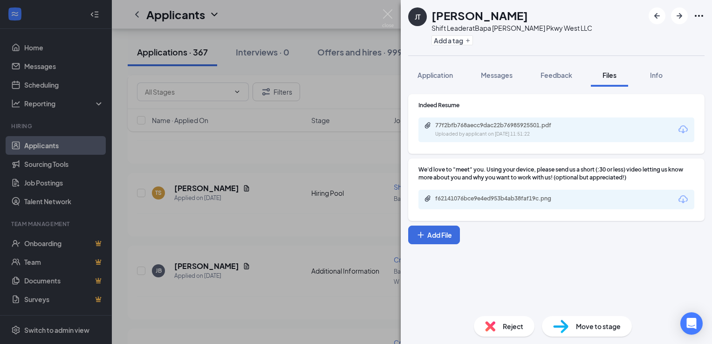
click at [512, 128] on div "77f2bfb768aecc9dac22b76985925501.pdf" at bounding box center [500, 125] width 130 height 7
click at [388, 15] on img at bounding box center [388, 18] width 12 height 18
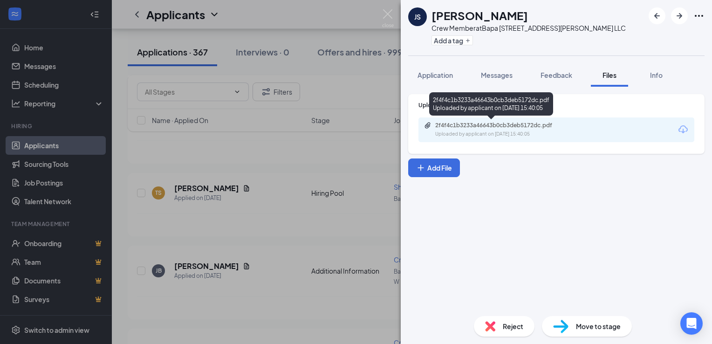
click at [519, 131] on div "Uploaded by applicant on Oct 03, 2025 at 15:40:05" at bounding box center [505, 133] width 140 height 7
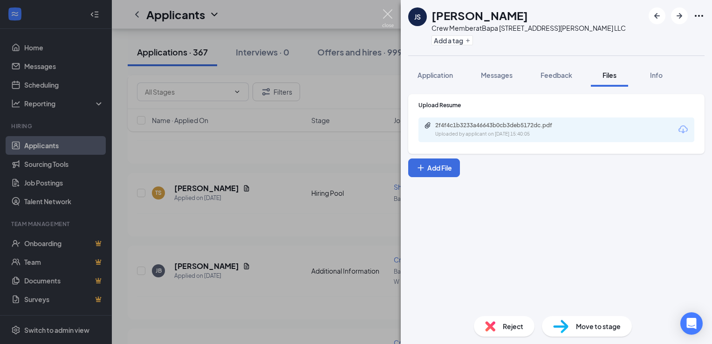
click at [387, 18] on img at bounding box center [388, 18] width 12 height 18
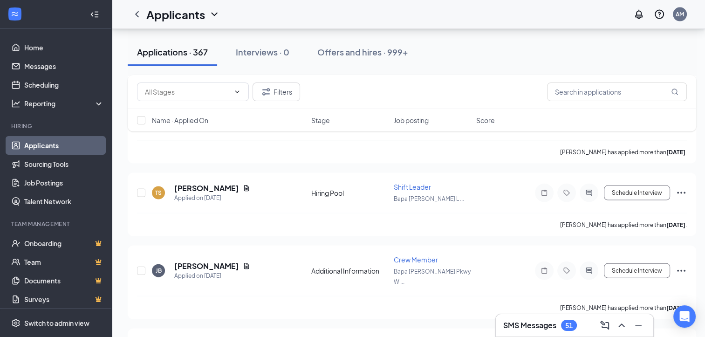
click at [537, 321] on h3 "SMS Messages" at bounding box center [529, 325] width 53 height 10
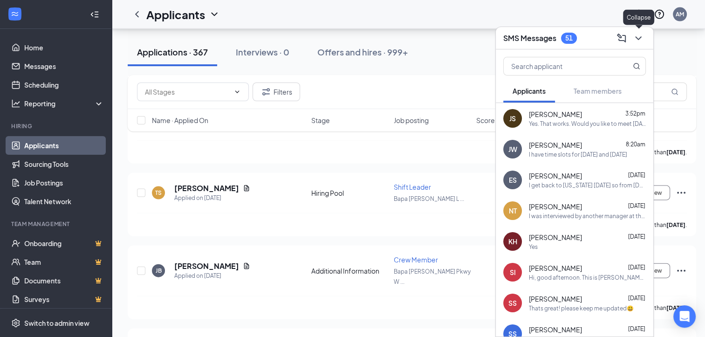
click at [639, 40] on icon "ChevronDown" at bounding box center [638, 38] width 11 height 11
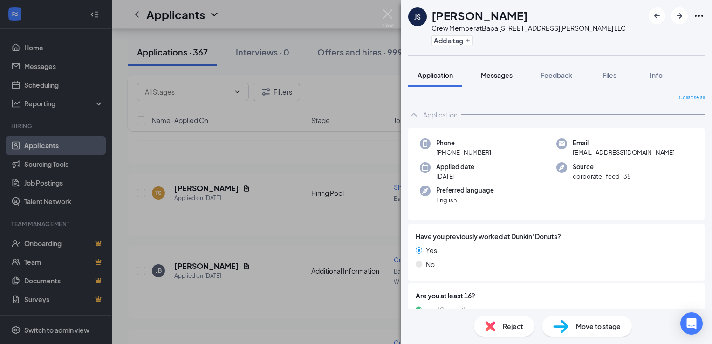
click at [503, 77] on span "Messages" at bounding box center [497, 75] width 32 height 8
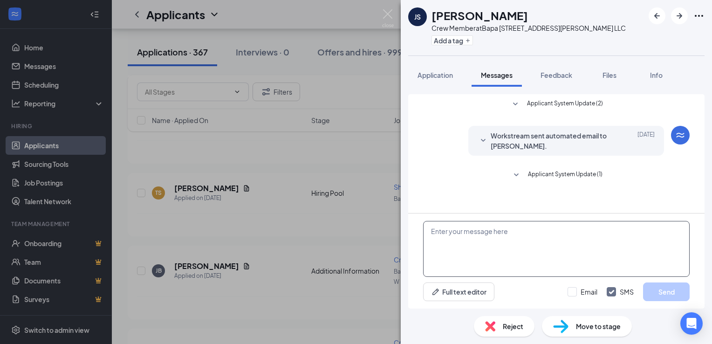
click at [464, 228] on textarea at bounding box center [556, 249] width 266 height 56
type textarea "Good afternoon, Are you available this week to interview?"
click at [654, 291] on button "Send" at bounding box center [666, 291] width 47 height 19
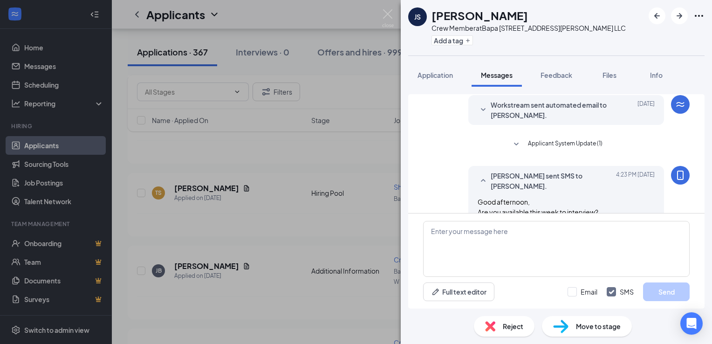
scroll to position [39, 0]
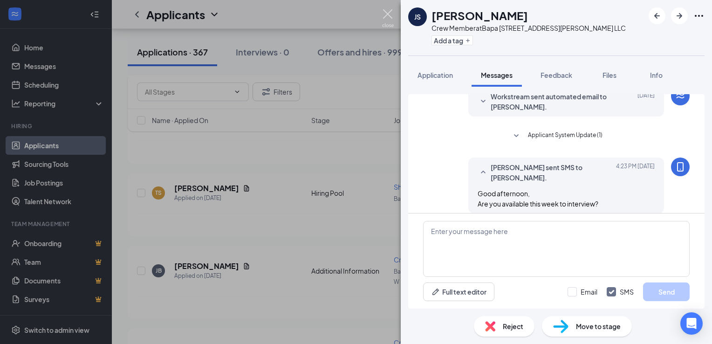
click at [389, 15] on img at bounding box center [388, 18] width 12 height 18
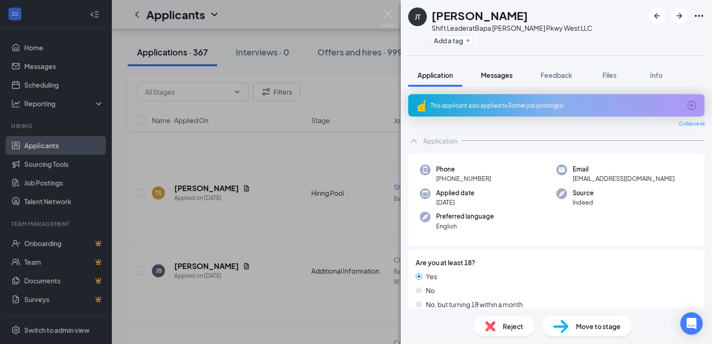
click at [501, 74] on span "Messages" at bounding box center [497, 75] width 32 height 8
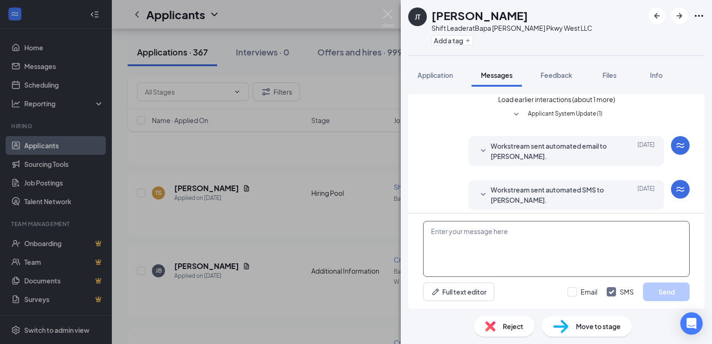
click at [453, 232] on textarea at bounding box center [556, 249] width 266 height 56
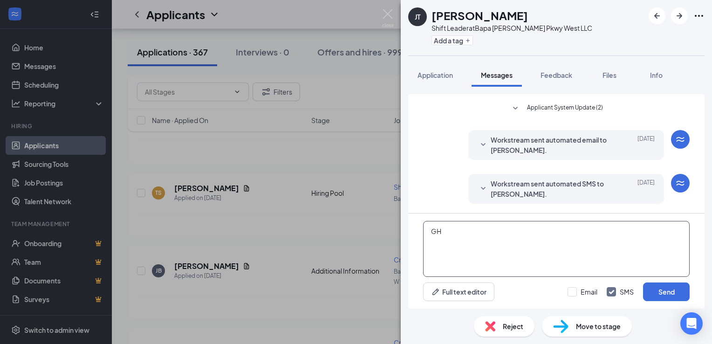
type textarea "G"
click at [463, 237] on textarea "Good Afternoon, Are you available" at bounding box center [556, 249] width 266 height 56
click at [488, 252] on textarea "Good afternoon, Are you available" at bounding box center [556, 249] width 266 height 56
type textarea "Good afternoon, Are you available to interview this week?"
click at [654, 288] on button "Send" at bounding box center [666, 291] width 47 height 19
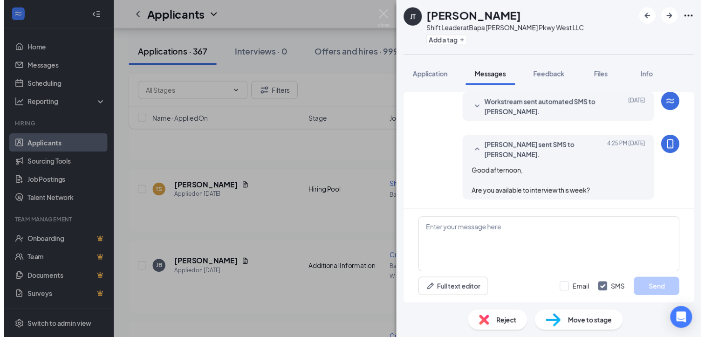
scroll to position [291, 0]
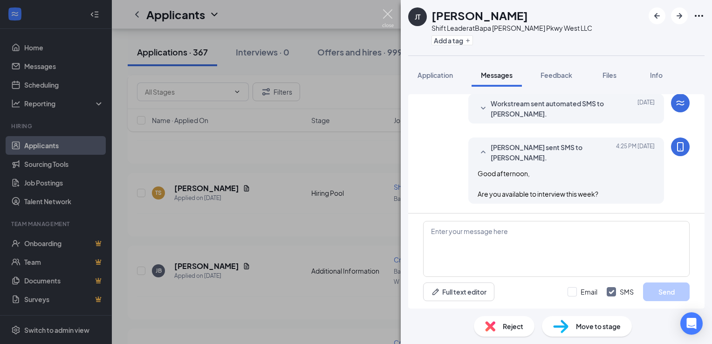
click at [386, 15] on img at bounding box center [388, 18] width 12 height 18
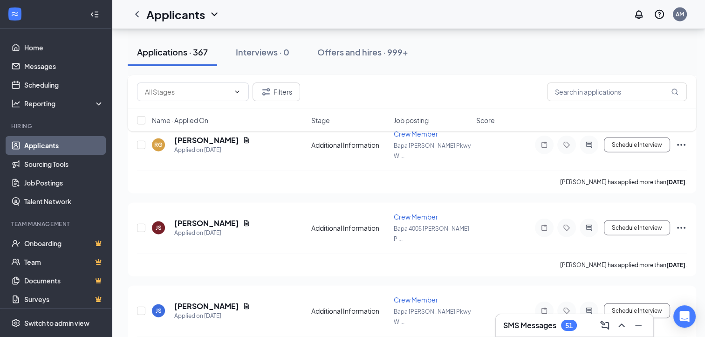
scroll to position [9241, 0]
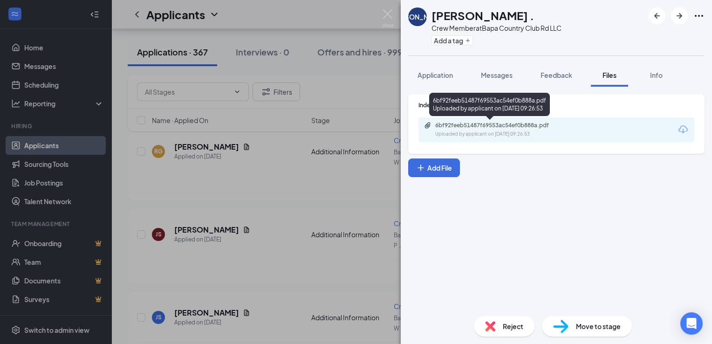
click at [492, 128] on div "6bf92feeb51487f69553ac54ef0b888a.pdf" at bounding box center [500, 125] width 130 height 7
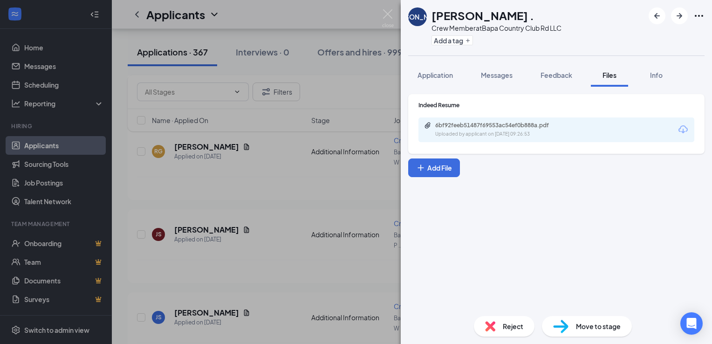
click at [389, 18] on img at bounding box center [388, 18] width 12 height 18
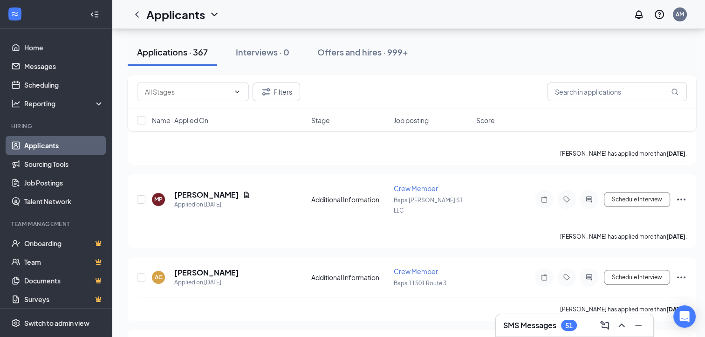
scroll to position [7189, 0]
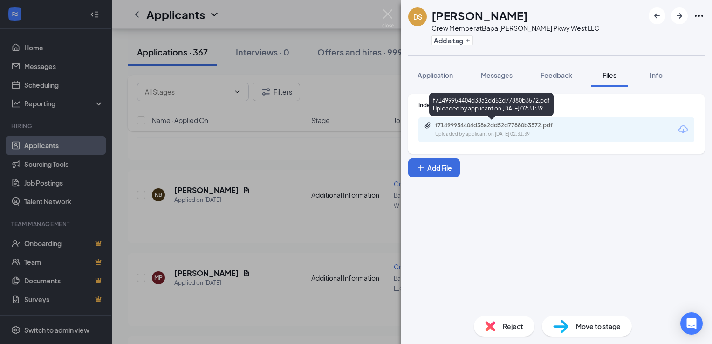
click at [486, 133] on div "Uploaded by applicant on Oct 05, 2025 at 02:31:39" at bounding box center [505, 133] width 140 height 7
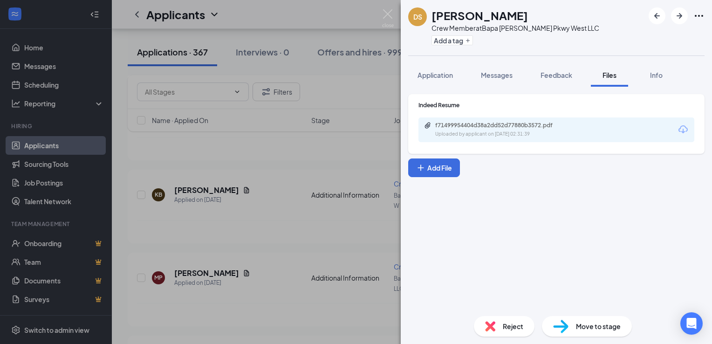
click at [382, 14] on img at bounding box center [388, 18] width 12 height 18
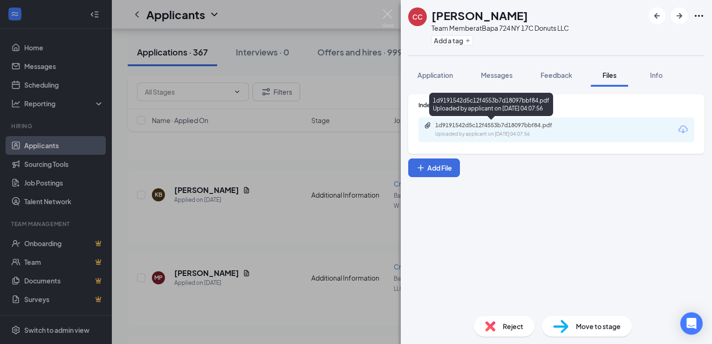
click at [501, 131] on div "Uploaded by applicant on Oct 05, 2025 at 04:07:56" at bounding box center [505, 133] width 140 height 7
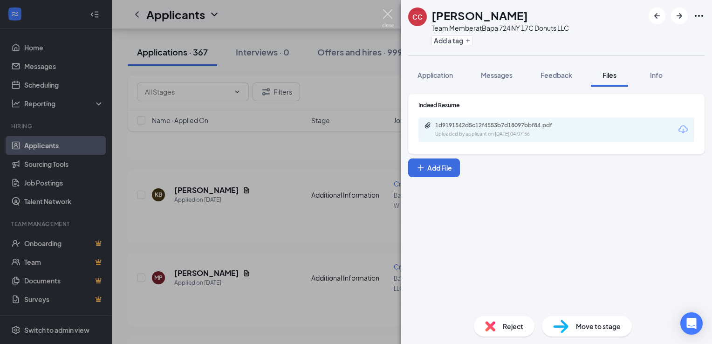
click at [382, 19] on img at bounding box center [388, 18] width 12 height 18
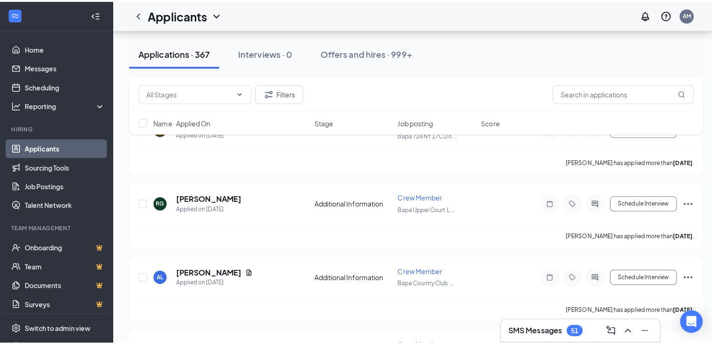
scroll to position [6932, 0]
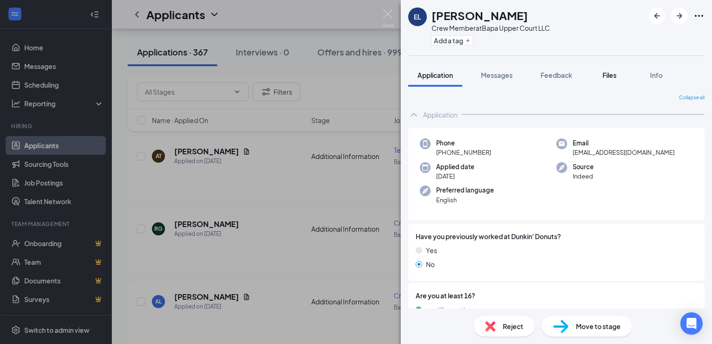
click at [611, 75] on span "Files" at bounding box center [609, 75] width 14 height 8
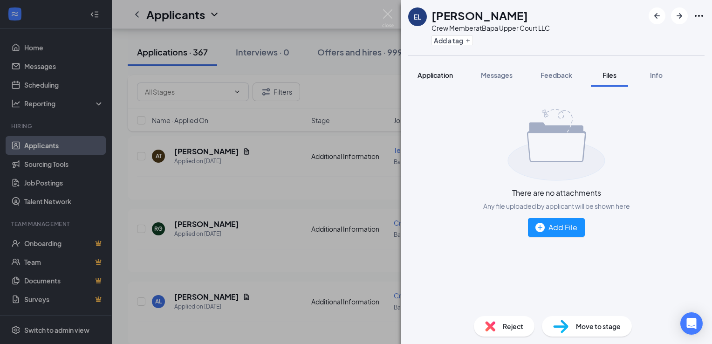
click at [430, 75] on span "Application" at bounding box center [434, 75] width 35 height 8
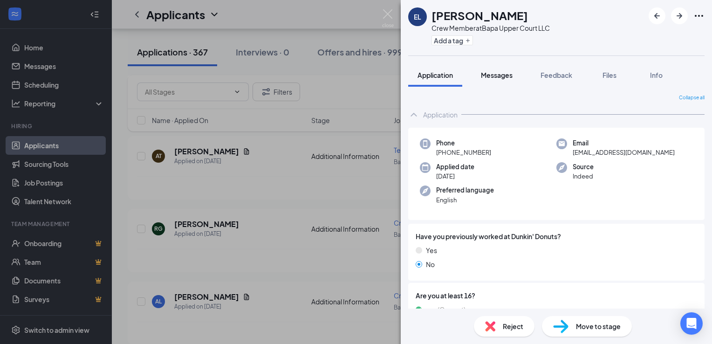
click at [493, 76] on span "Messages" at bounding box center [497, 75] width 32 height 8
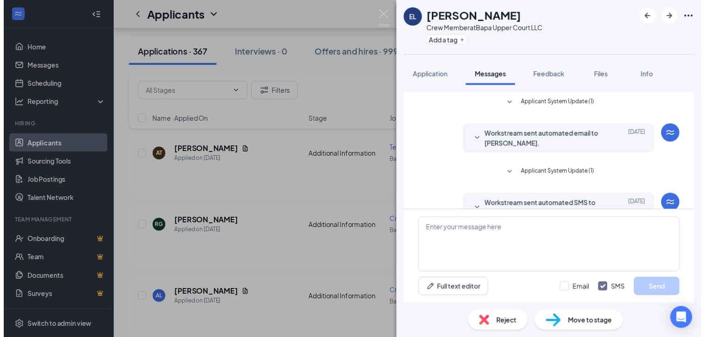
scroll to position [137, 0]
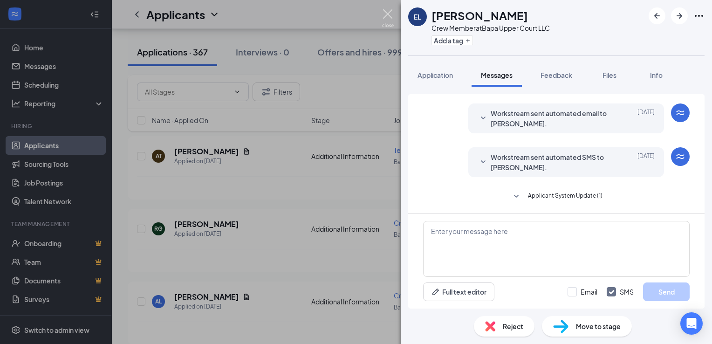
click at [389, 16] on img at bounding box center [388, 18] width 12 height 18
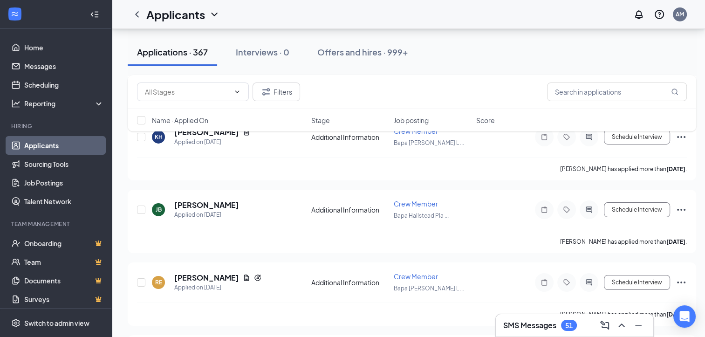
scroll to position [6718, 0]
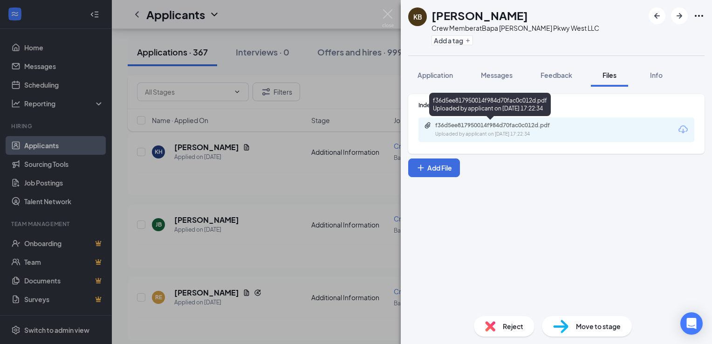
click at [537, 129] on div "f36d5ee817950014f984d70fac0c012d.pdf" at bounding box center [500, 125] width 130 height 7
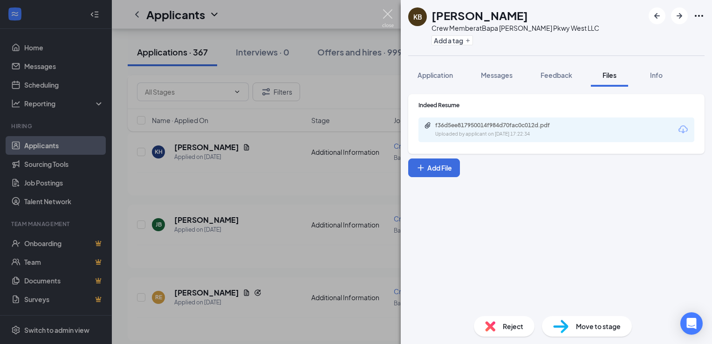
click at [387, 23] on img at bounding box center [388, 18] width 12 height 18
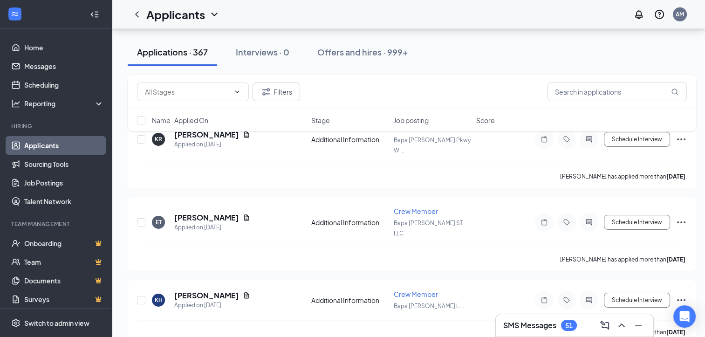
scroll to position [6569, 0]
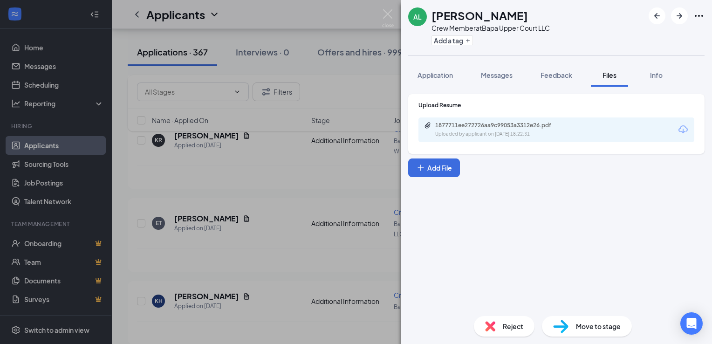
click at [485, 139] on div "1877711ee272726aa9c99053a3312e26.pdf Uploaded by applicant on [DATE] 18:22:31" at bounding box center [556, 129] width 276 height 25
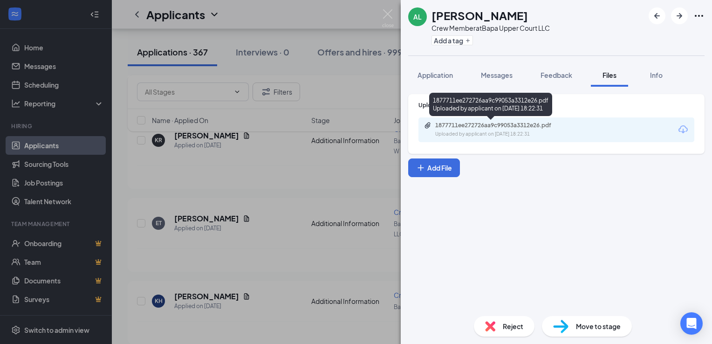
click at [509, 128] on div "1877711ee272726aa9c99053a3312e26.pdf" at bounding box center [500, 125] width 130 height 7
click at [481, 129] on div "1877711ee272726aa9c99053a3312e26.pdf Uploaded by applicant on [DATE] 18:22:31" at bounding box center [499, 130] width 151 height 16
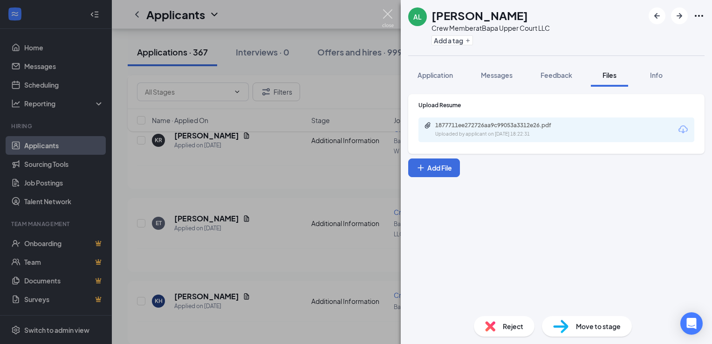
click at [393, 17] on img at bounding box center [388, 18] width 12 height 18
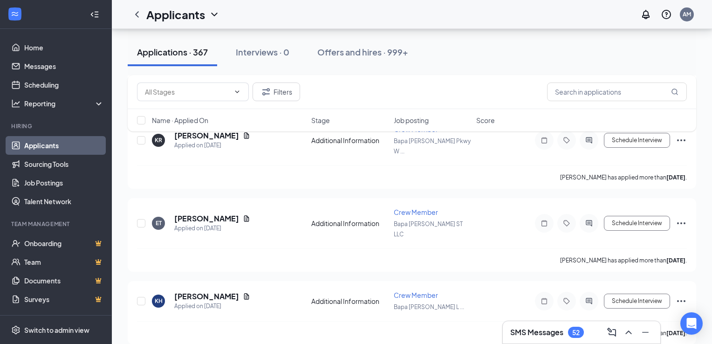
click at [388, 17] on div "Applicants AM" at bounding box center [412, 14] width 600 height 29
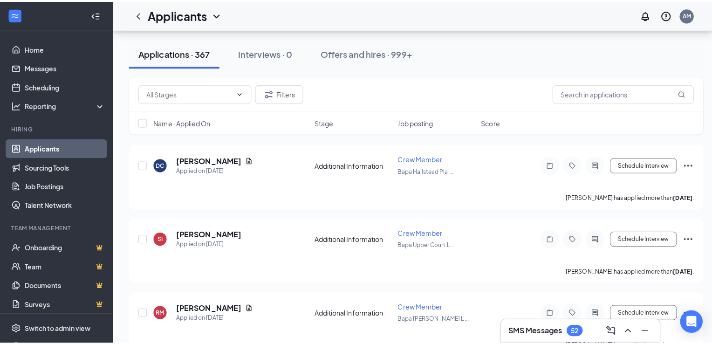
scroll to position [4642, 0]
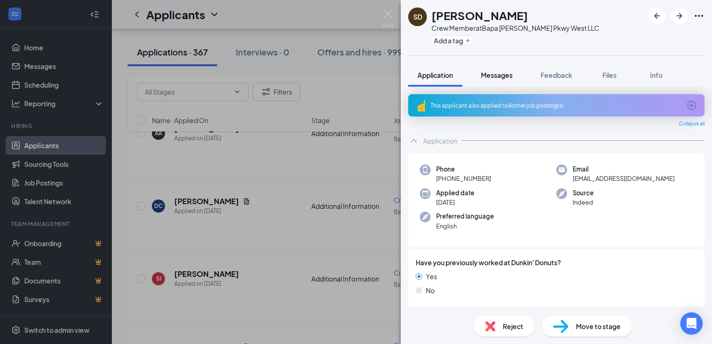
click at [499, 74] on span "Messages" at bounding box center [497, 75] width 32 height 8
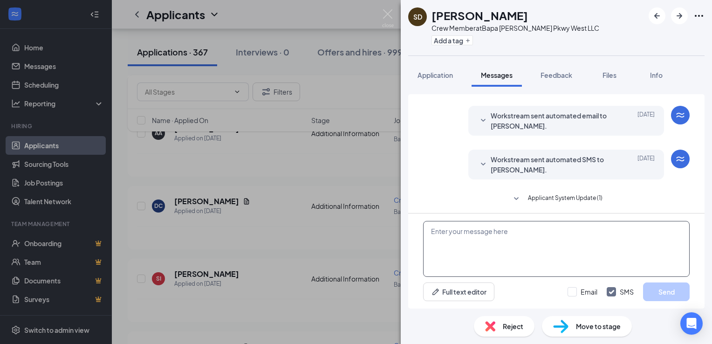
scroll to position [22, 0]
click at [471, 238] on textarea at bounding box center [556, 249] width 266 height 56
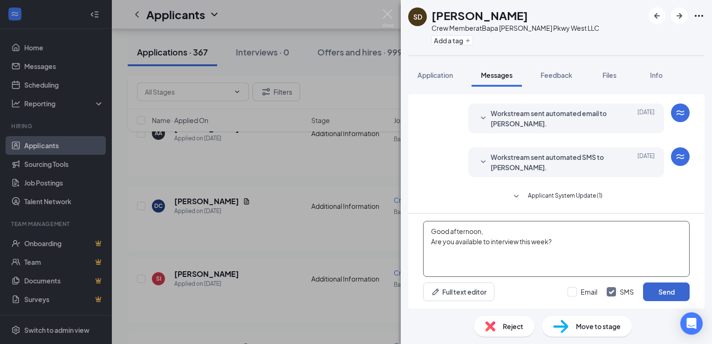
type textarea "Good afternoon, Are you available to interview this week?"
click at [662, 291] on button "Send" at bounding box center [666, 291] width 47 height 19
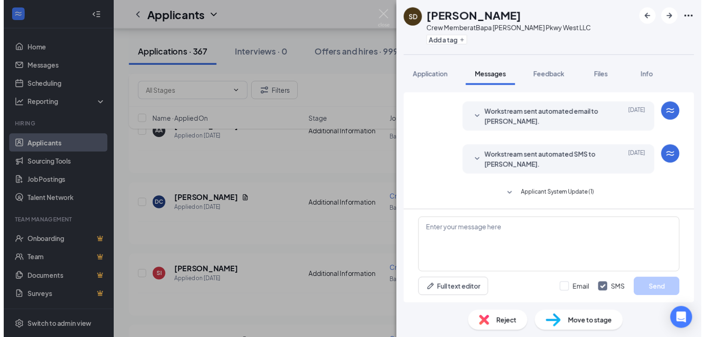
scroll to position [92, 0]
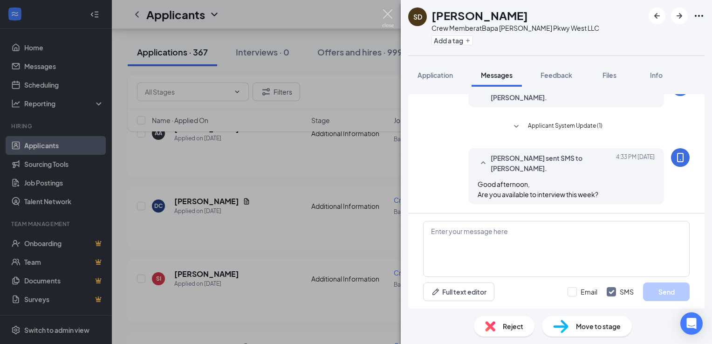
click at [385, 16] on img at bounding box center [388, 18] width 12 height 18
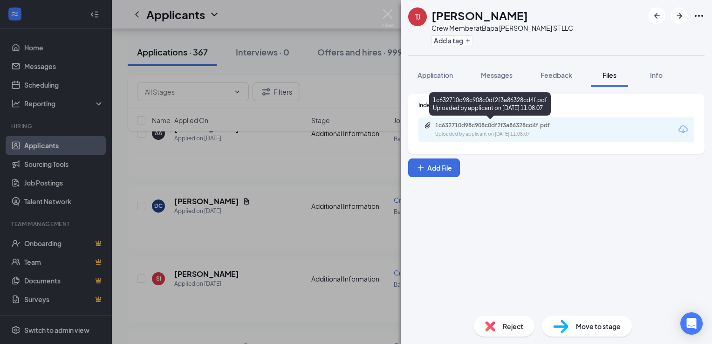
click at [468, 132] on div "Uploaded by applicant on Oct 08, 2025 at 11:08:07" at bounding box center [505, 133] width 140 height 7
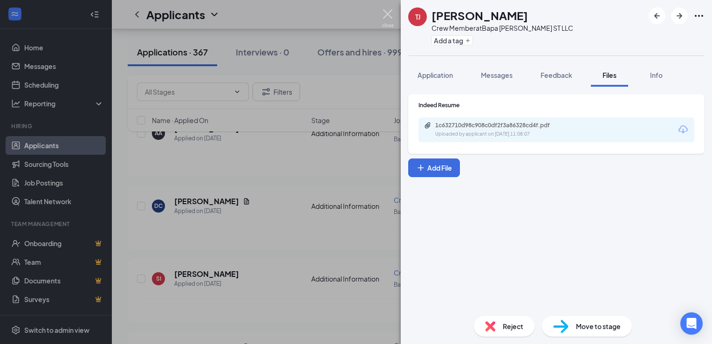
click at [391, 18] on img at bounding box center [388, 18] width 12 height 18
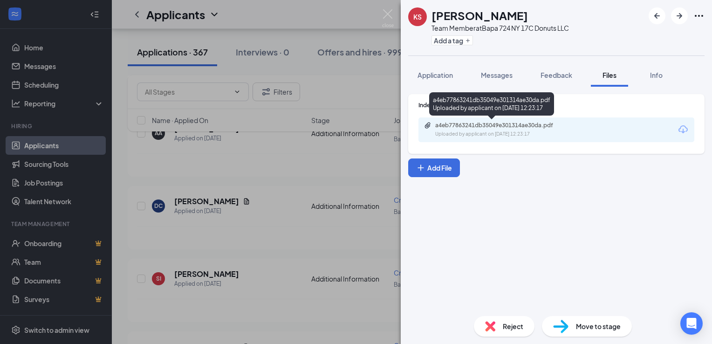
click at [518, 130] on div "Uploaded by applicant on Oct 08, 2025 at 12:23:17" at bounding box center [505, 133] width 140 height 7
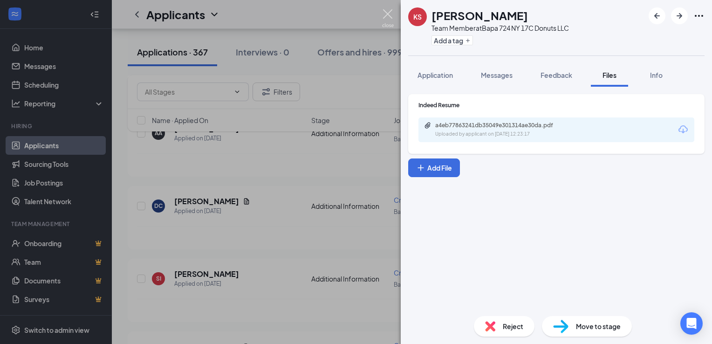
click at [389, 13] on img at bounding box center [388, 18] width 12 height 18
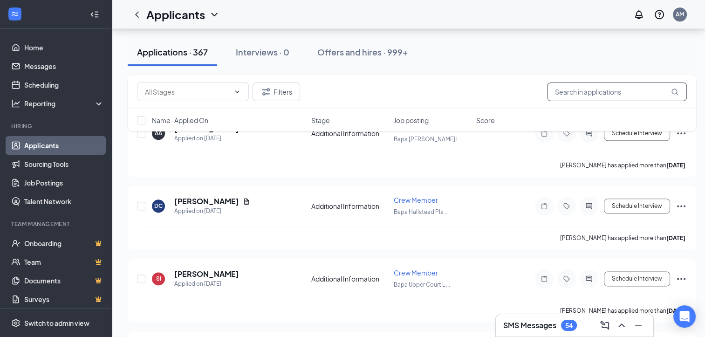
click at [601, 99] on input "text" at bounding box center [617, 91] width 140 height 19
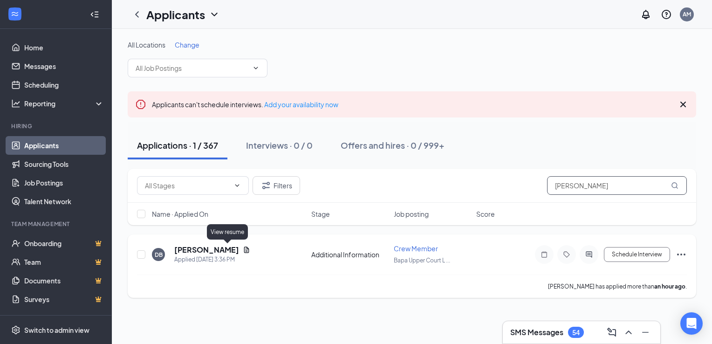
type input "desai"
click at [244, 249] on icon "Document" at bounding box center [246, 249] width 5 height 6
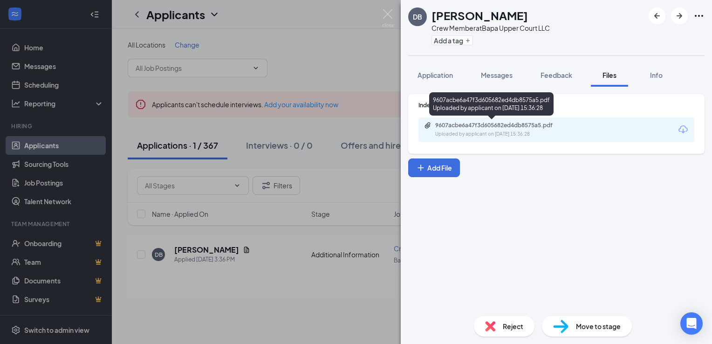
click at [543, 126] on div "9607acbe6a47f3d605682ed4db8575a5.pdf" at bounding box center [500, 125] width 130 height 7
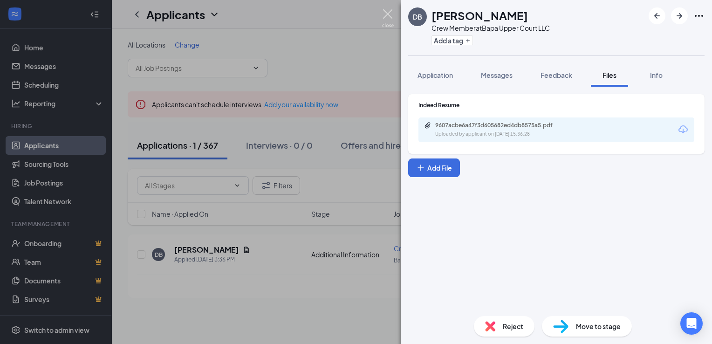
click at [389, 13] on img at bounding box center [388, 18] width 12 height 18
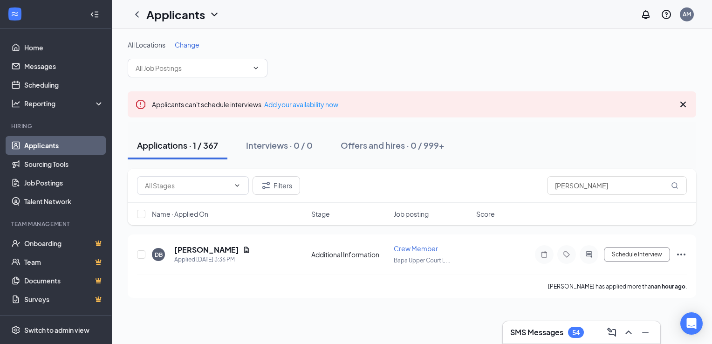
click at [685, 105] on icon "Cross" at bounding box center [682, 104] width 11 height 11
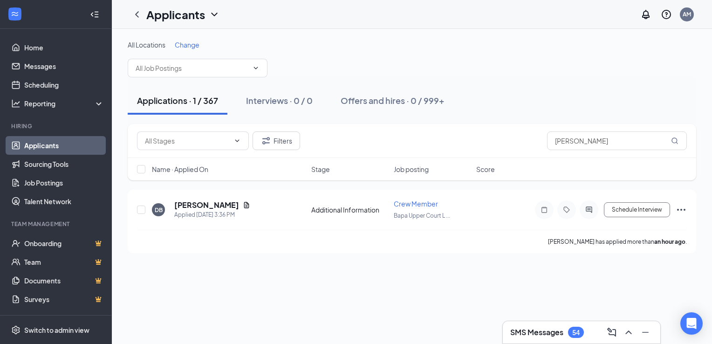
click at [574, 329] on div "54" at bounding box center [575, 332] width 7 height 8
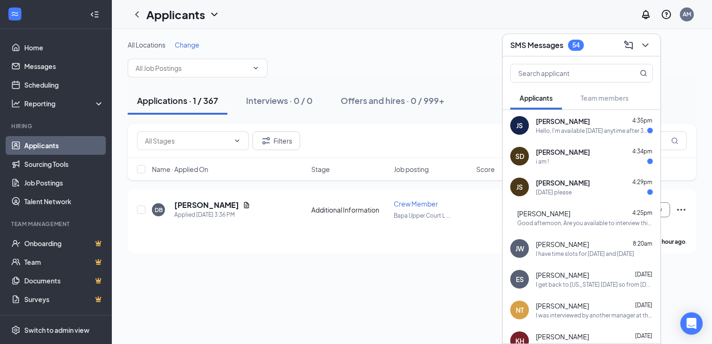
click at [595, 132] on div "Hello, I'm available this Thursday anytime after 3:00, or this Friday from 2-4 …" at bounding box center [591, 131] width 111 height 8
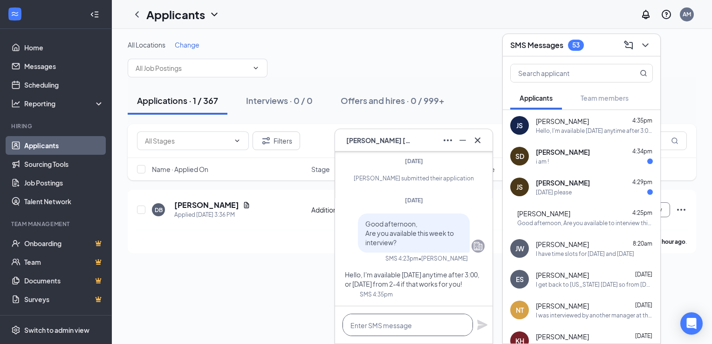
click at [403, 328] on textarea at bounding box center [407, 325] width 130 height 22
type textarea "Thursday at 330 would work"
click at [482, 325] on icon "Plane" at bounding box center [482, 324] width 11 height 11
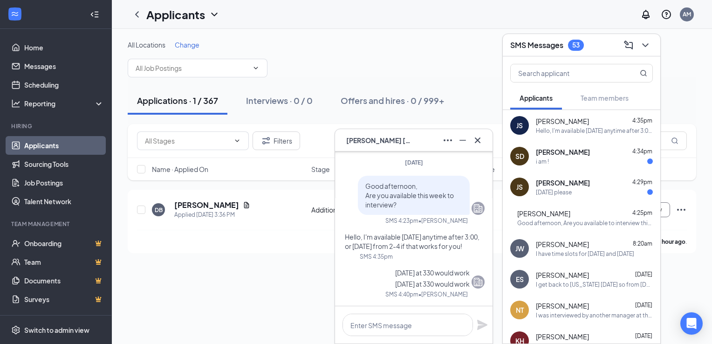
click at [571, 162] on div "i am !" at bounding box center [594, 161] width 117 height 8
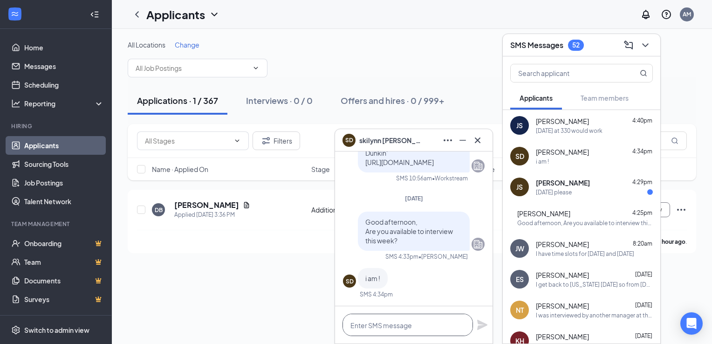
click at [389, 323] on textarea at bounding box center [407, 325] width 130 height 22
type textarea "I have tomorrow open time slots?"
click at [482, 326] on icon "Plane" at bounding box center [482, 325] width 10 height 10
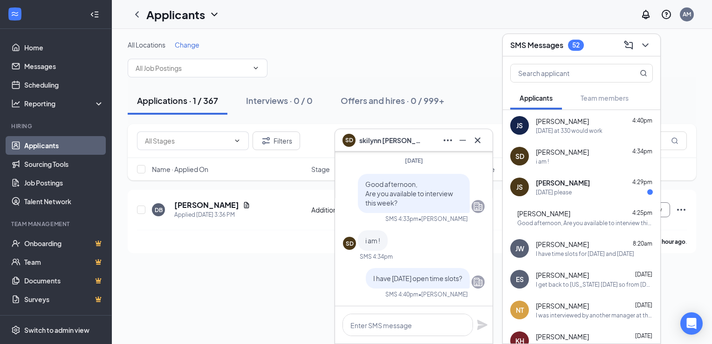
click at [567, 198] on div "JS jacob shannon 4:29pm Tomorrow please" at bounding box center [581, 186] width 157 height 31
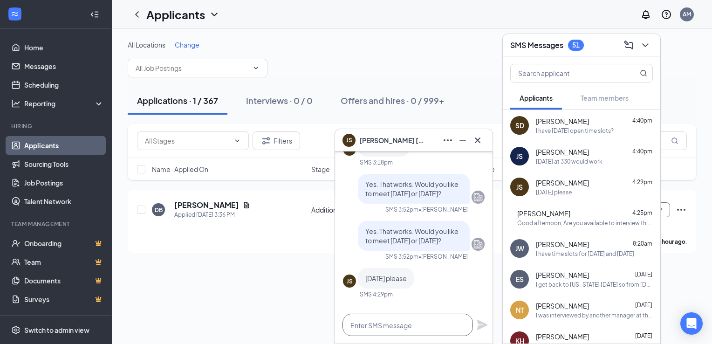
click at [384, 327] on textarea at bounding box center [407, 325] width 130 height 22
type textarea "I'm available from 10am-1130am"
click at [482, 324] on icon "Plane" at bounding box center [482, 325] width 10 height 10
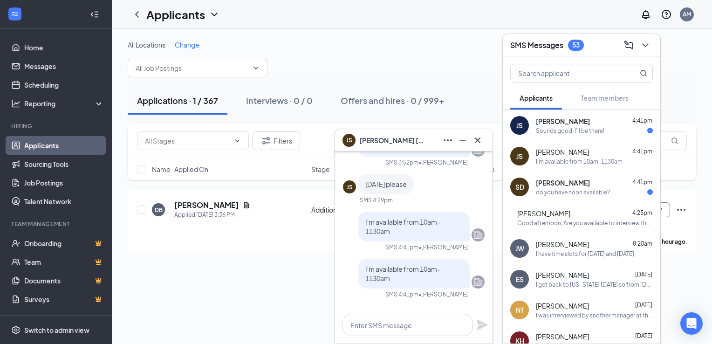
click at [460, 40] on div "All Locations Change" at bounding box center [412, 44] width 568 height 9
click at [478, 140] on icon "Cross" at bounding box center [478, 140] width 6 height 6
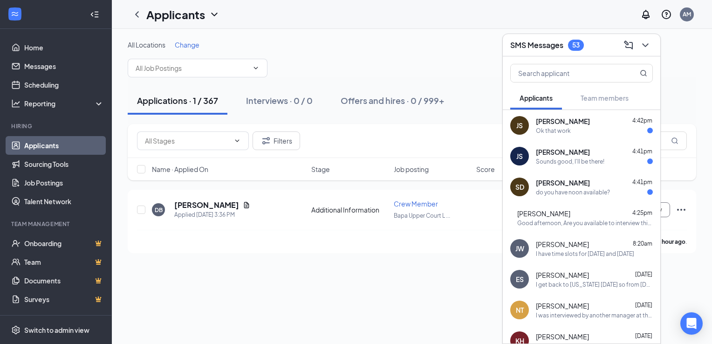
click at [580, 189] on div "do you have noon available?" at bounding box center [573, 192] width 74 height 8
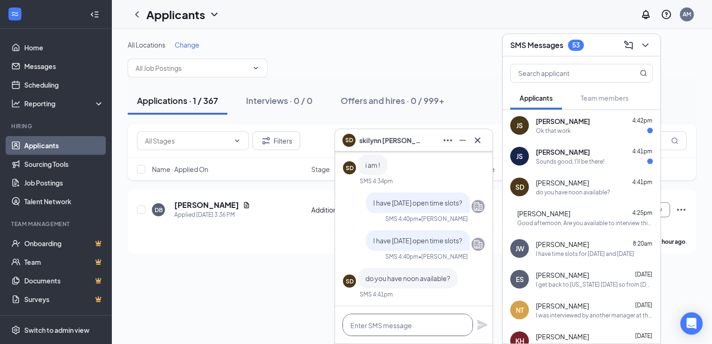
click at [410, 319] on textarea at bounding box center [407, 325] width 130 height 22
type textarea "y"
type textarea "Yes, I do"
click at [480, 326] on icon "Plane" at bounding box center [482, 325] width 10 height 10
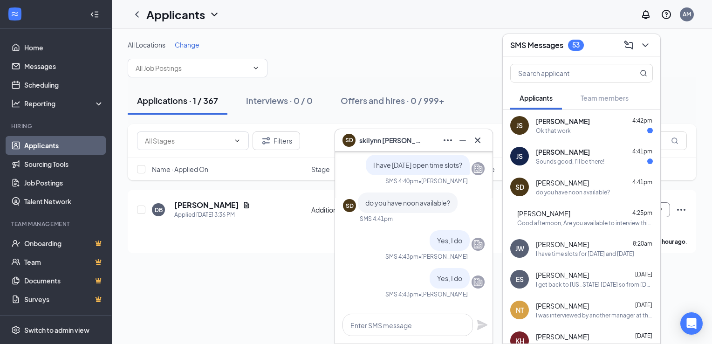
click at [604, 130] on div "Ok that work" at bounding box center [594, 131] width 117 height 8
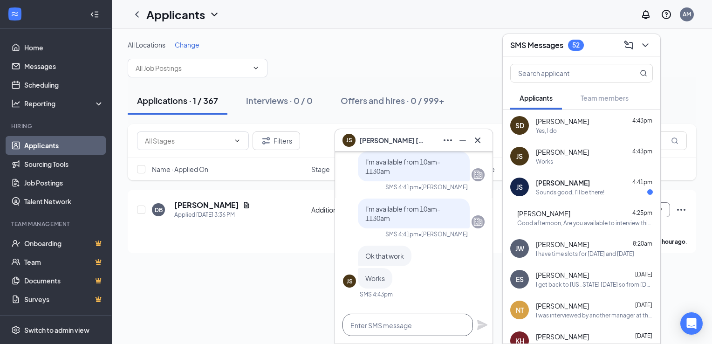
click at [387, 326] on textarea at bounding box center [407, 325] width 130 height 22
type textarea "what time would work for you?"
click at [481, 329] on icon "Plane" at bounding box center [482, 324] width 11 height 11
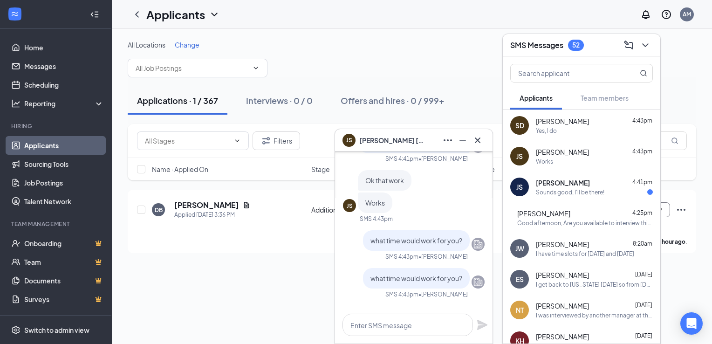
click at [580, 189] on div "Sounds good, I'll be there!" at bounding box center [570, 192] width 68 height 8
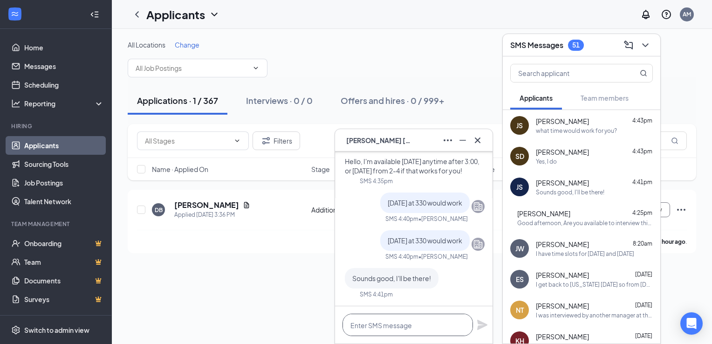
click at [401, 327] on textarea at bounding box center [407, 325] width 130 height 22
click at [430, 324] on textarea at bounding box center [407, 325] width 130 height 22
click at [407, 327] on textarea "address 4005 vestal pkwy" at bounding box center [407, 325] width 130 height 22
click at [376, 327] on textarea "address 4005 vestal pkwy" at bounding box center [407, 325] width 130 height 22
type textarea "address is 4005 vestal pkwy"
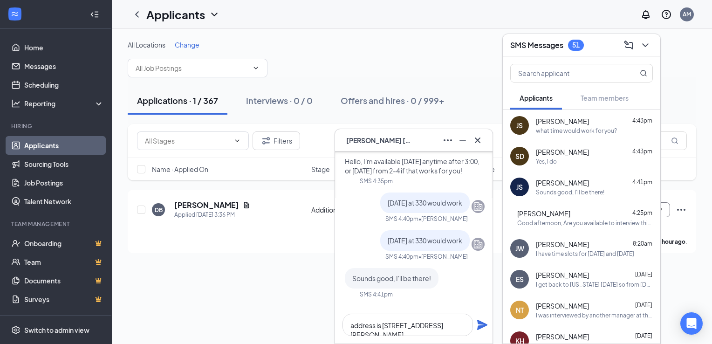
click at [478, 326] on icon "Plane" at bounding box center [482, 325] width 10 height 10
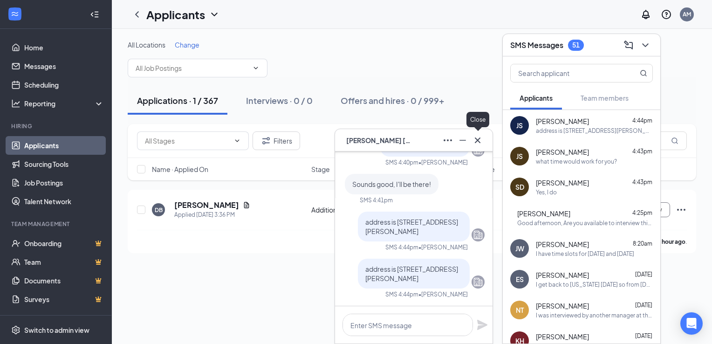
click at [477, 141] on icon "Cross" at bounding box center [478, 140] width 6 height 6
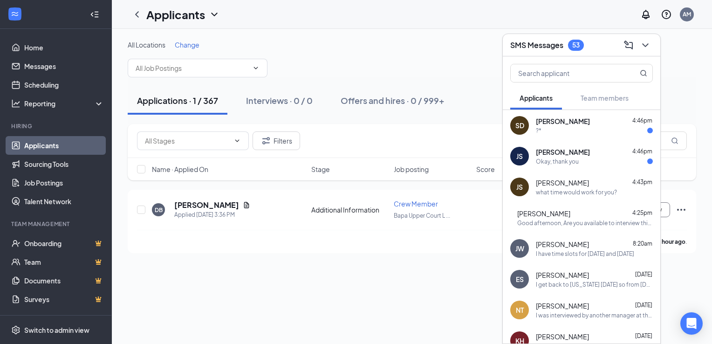
click at [592, 165] on div "JS Julia Sessa 4:46pm Okay, thank you" at bounding box center [581, 156] width 157 height 31
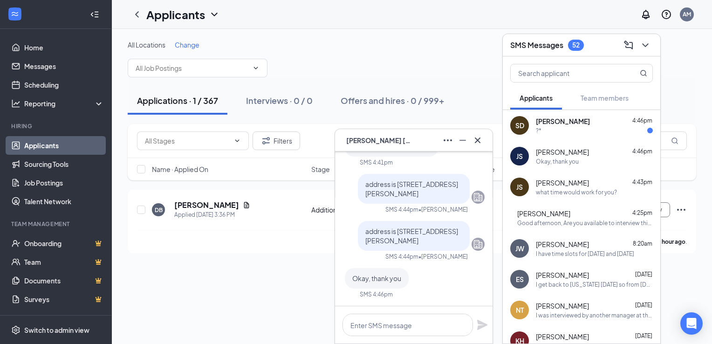
click at [594, 138] on div "SD skilynn decker 4:46pm ?*" at bounding box center [581, 125] width 157 height 31
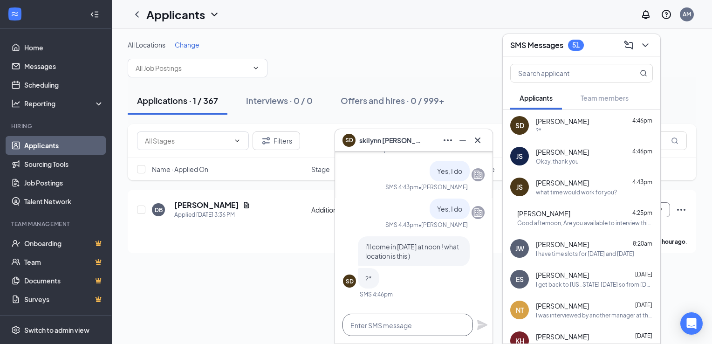
click at [423, 327] on textarea at bounding box center [407, 325] width 130 height 22
click at [412, 327] on textarea at bounding box center [407, 325] width 130 height 22
type textarea "201 vestal pkwy east"
click at [485, 326] on icon "Plane" at bounding box center [482, 325] width 10 height 10
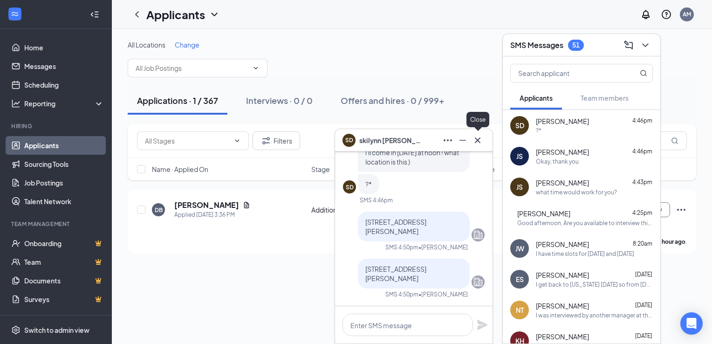
click at [480, 140] on icon "Cross" at bounding box center [477, 140] width 11 height 11
